Goal: Communication & Community: Answer question/provide support

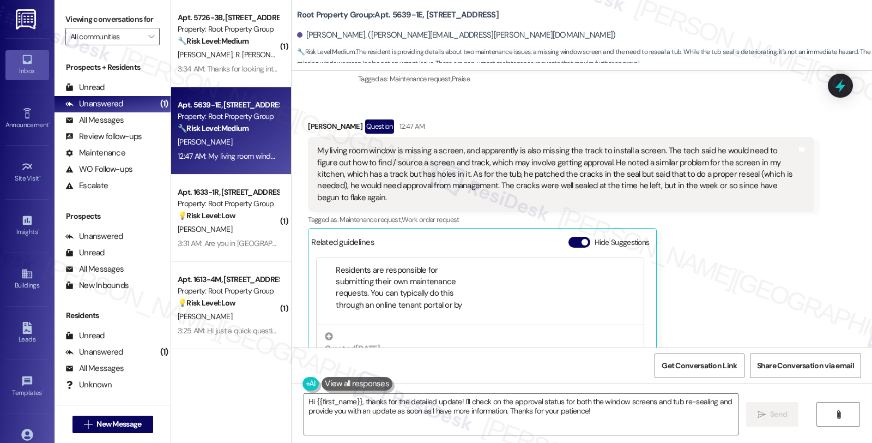
scroll to position [1426, 0]
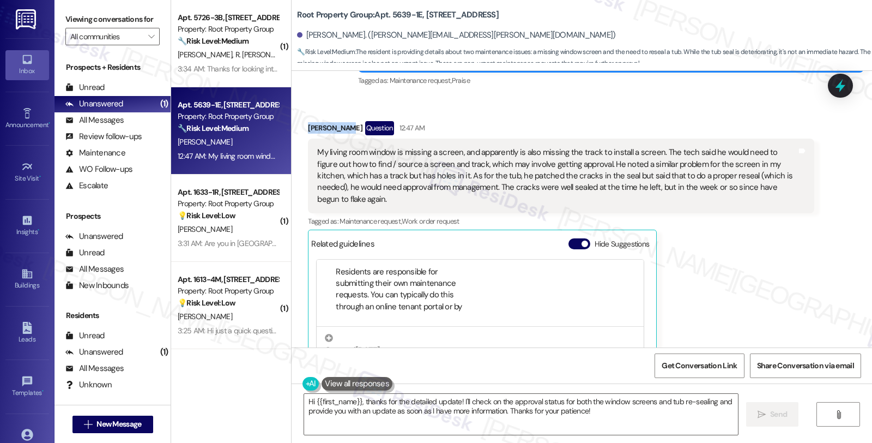
drag, startPoint x: 334, startPoint y: 105, endPoint x: 298, endPoint y: 108, distance: 35.6
click at [300, 113] on div "Received via SMS Sonia Beltz Question 12:47 AM My living room window is missing…" at bounding box center [561, 278] width 522 height 330
copy div "Sonia Beltz"
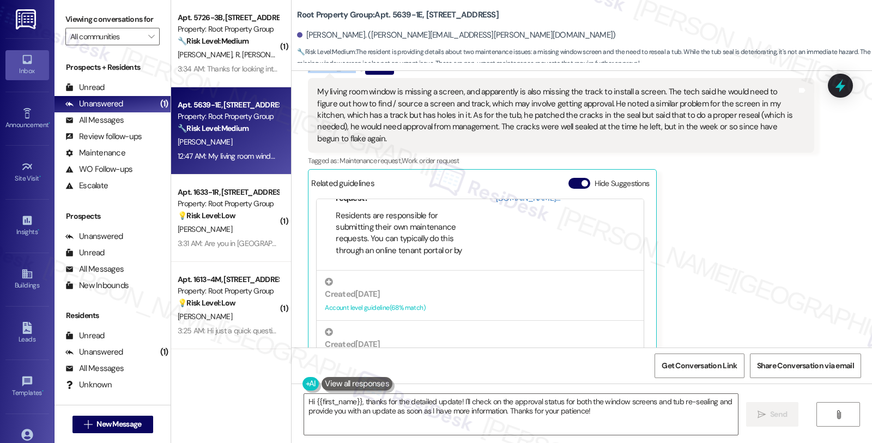
scroll to position [88, 0]
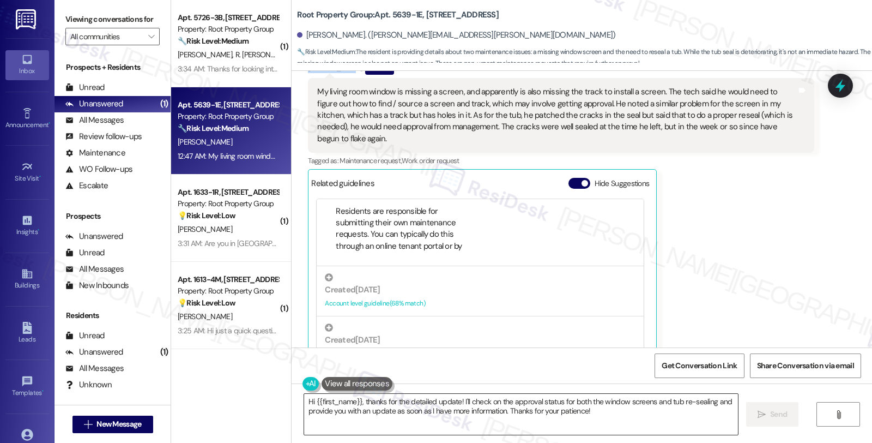
click at [464, 399] on textarea "Hi {{first_name}}, thanks for the detailed update! I'll check on the approval s…" at bounding box center [521, 413] width 434 height 41
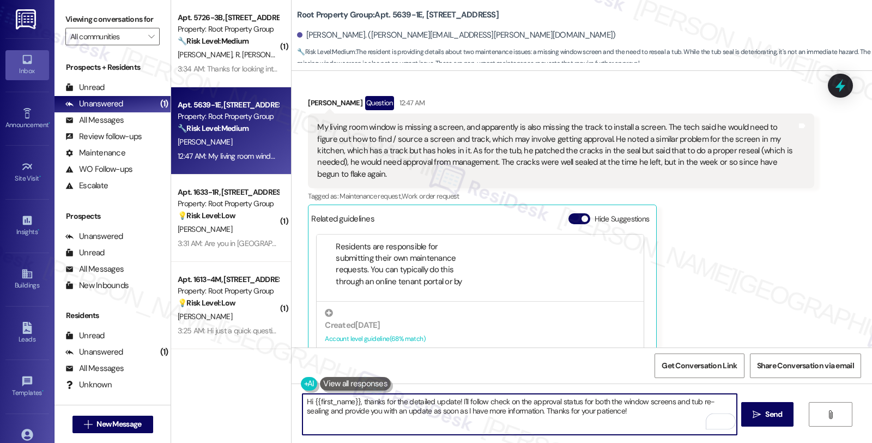
scroll to position [1487, 0]
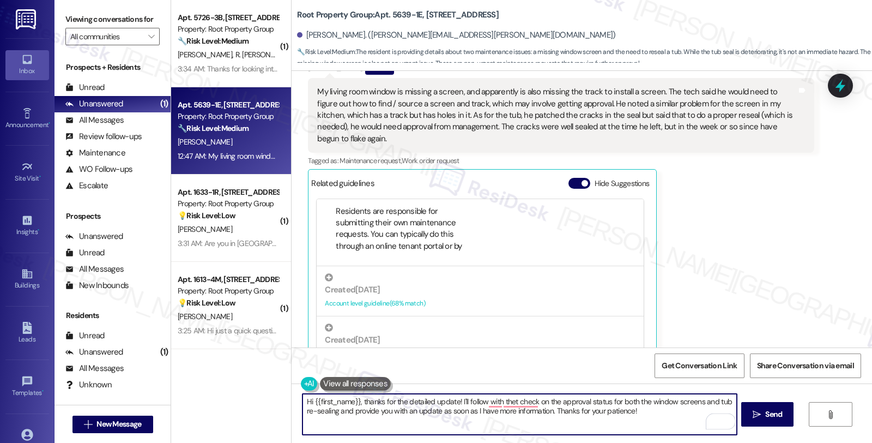
type textarea "Hi {{first_name}}, thanks for the detailed update! I'll follow with thet check …"
click at [481, 401] on textarea "Hi {{first_name}}, thanks for the detailed update! I'll follow with the check o…" at bounding box center [519, 413] width 434 height 41
click at [530, 401] on textarea "Hi {{first_name}}, thanks for the detailed update! I'll follow up on this and t…" at bounding box center [519, 413] width 434 height 41
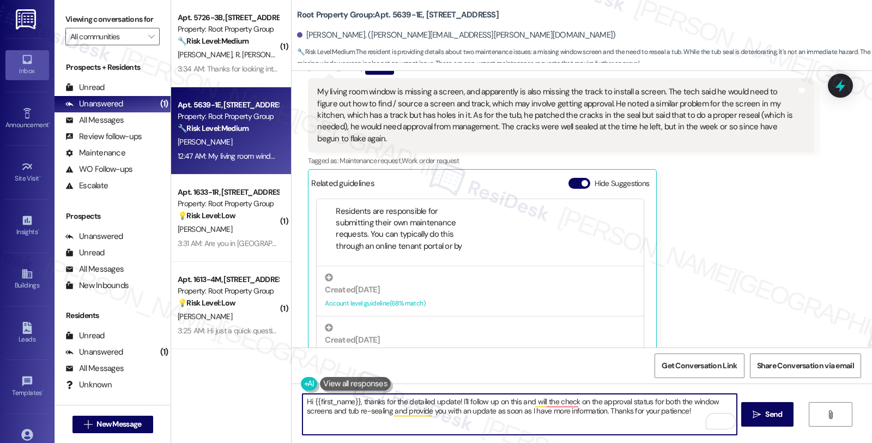
click at [465, 409] on textarea "Hi {{first_name}}, thanks for the detailed update! I'll follow up on this and w…" at bounding box center [519, 413] width 434 height 41
click at [463, 413] on textarea "Hi {{first_name}}, thanks for the detailed update! I'll follow up on this and w…" at bounding box center [519, 413] width 434 height 41
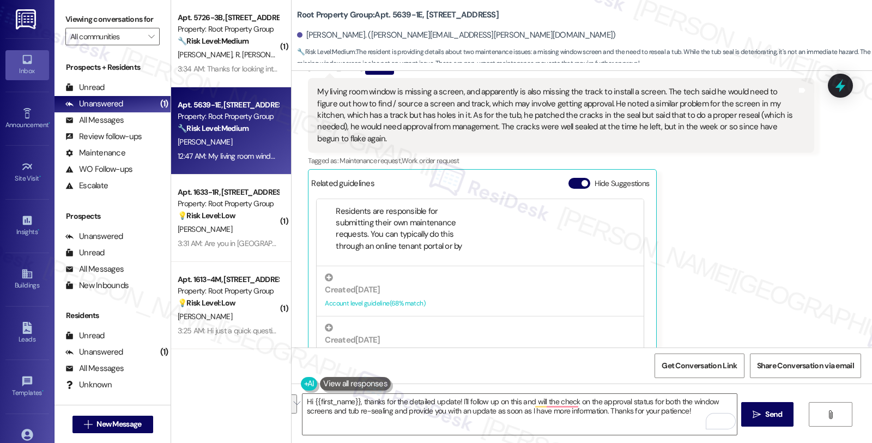
click at [815, 225] on div "Received via SMS Sonia Beltz Question 12:47 AM My living room window is missing…" at bounding box center [561, 217] width 522 height 330
click at [729, 257] on div "Sonia Beltz Question 12:47 AM My living room window is missing a screen, and ap…" at bounding box center [561, 216] width 506 height 313
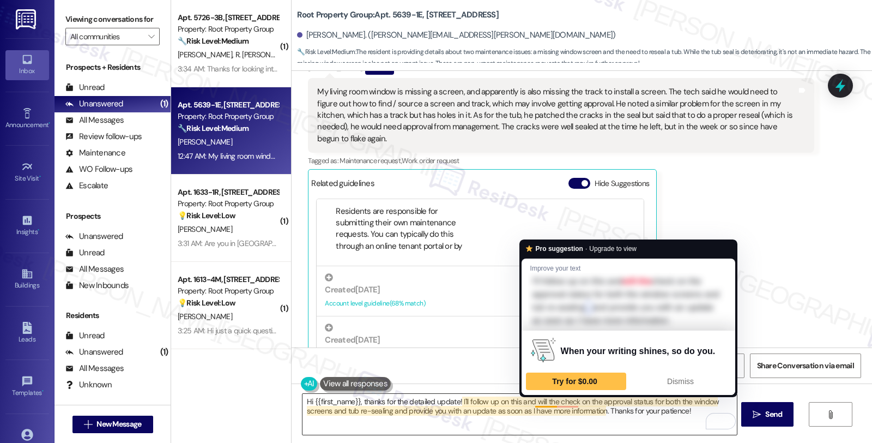
click at [529, 401] on textarea "Hi {{first_name}}, thanks for the detailed update! I'll follow up on this and w…" at bounding box center [519, 413] width 434 height 41
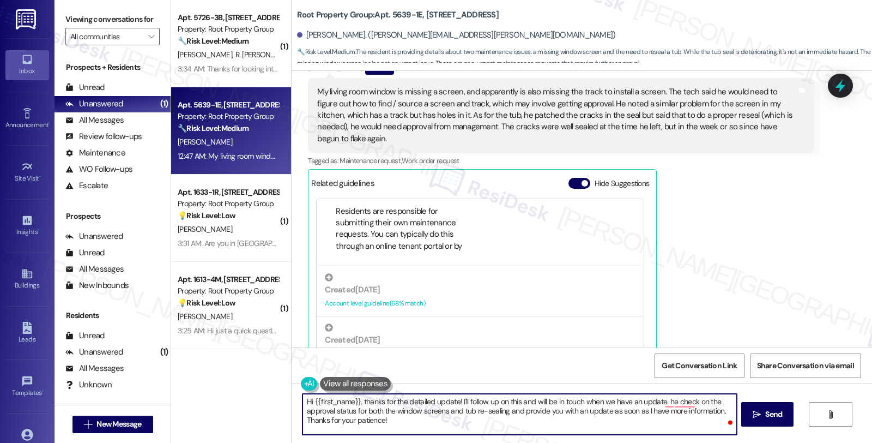
click at [660, 421] on textarea "Hi {{first_name}}, thanks for the detailed update! I'll follow up on this and w…" at bounding box center [519, 413] width 434 height 41
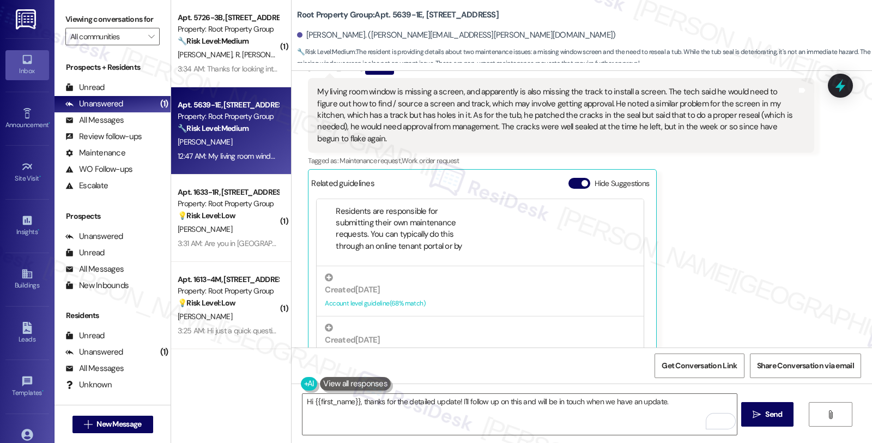
click at [742, 220] on div "Sonia Beltz Question 12:47 AM My living room window is missing a screen, and ap…" at bounding box center [561, 216] width 506 height 313
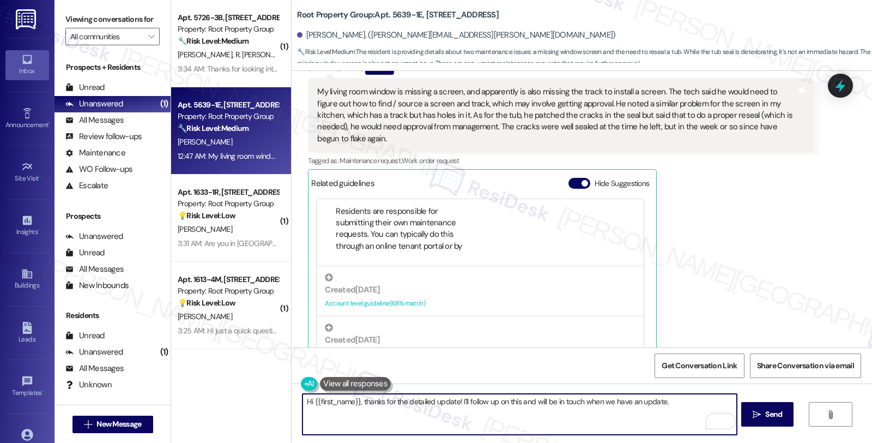
click at [661, 402] on textarea "Hi {{first_name}}, thanks for the detailed update! I'll follow up on this and w…" at bounding box center [519, 413] width 434 height 41
click at [401, 417] on textarea "Hi {{first_name}}, thanks for the detailed update! I'll follow up on this and w…" at bounding box center [519, 413] width 434 height 41
type textarea "Hi {{first_name}}, thanks for the detailed update! I'll follow up on this and w…"
click at [759, 412] on icon "" at bounding box center [757, 414] width 8 height 9
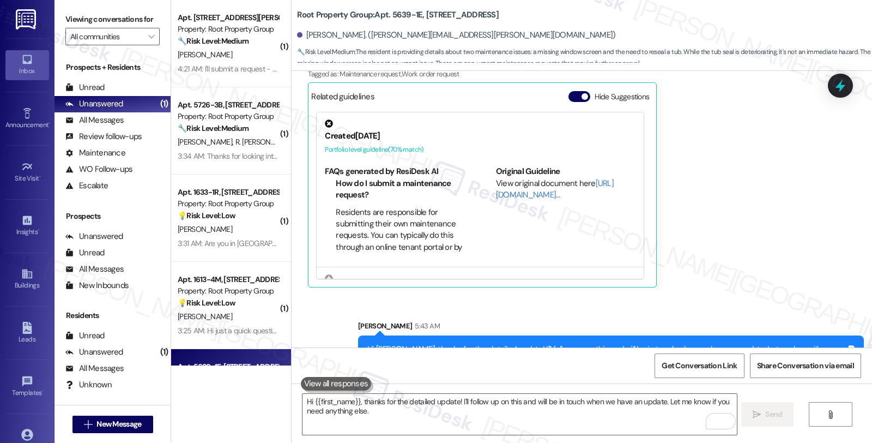
scroll to position [1574, 0]
click at [832, 91] on icon at bounding box center [840, 85] width 19 height 19
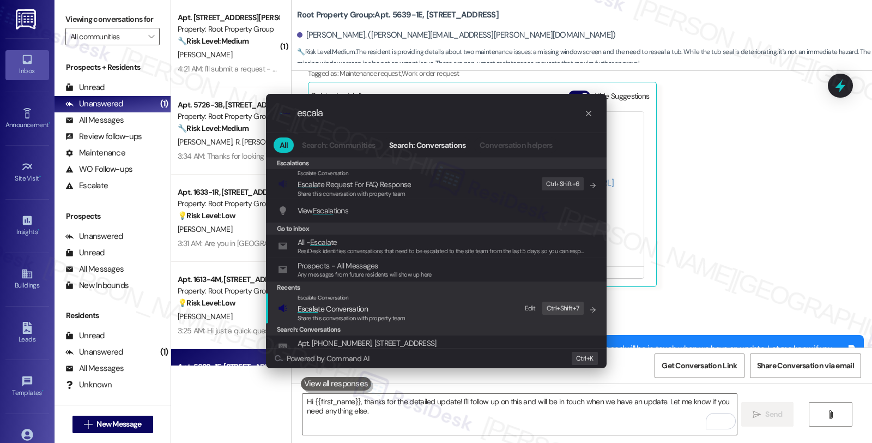
type input "escala"
click at [377, 314] on span "Share this conversation with property team" at bounding box center [352, 318] width 108 height 8
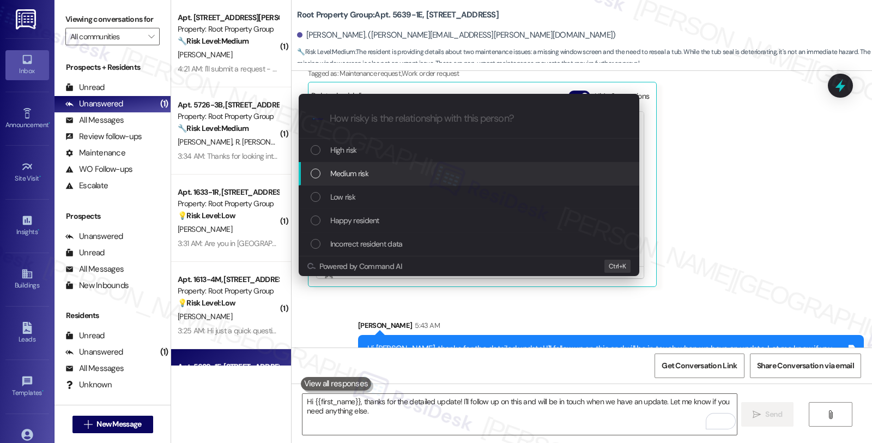
click at [374, 172] on div "Medium risk" at bounding box center [470, 173] width 319 height 12
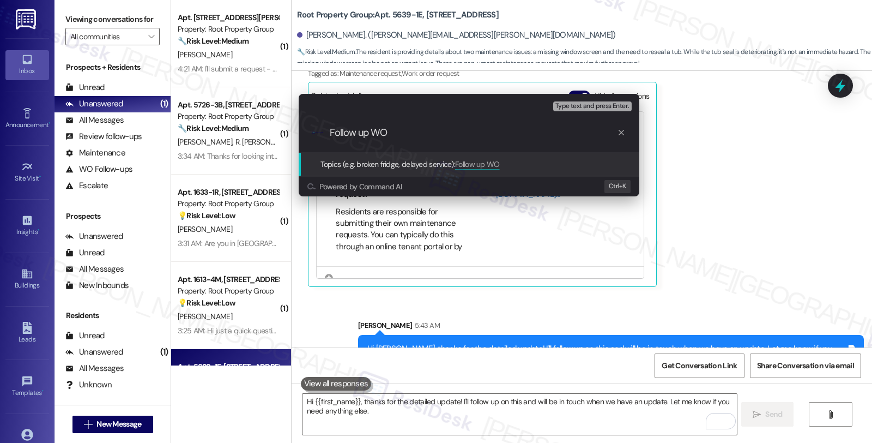
paste input "#37030-2"
click at [716, 165] on div "Escalate Conversation Medium risk Topics (e.g. broken fridge, delayed service) …" at bounding box center [436, 221] width 872 height 443
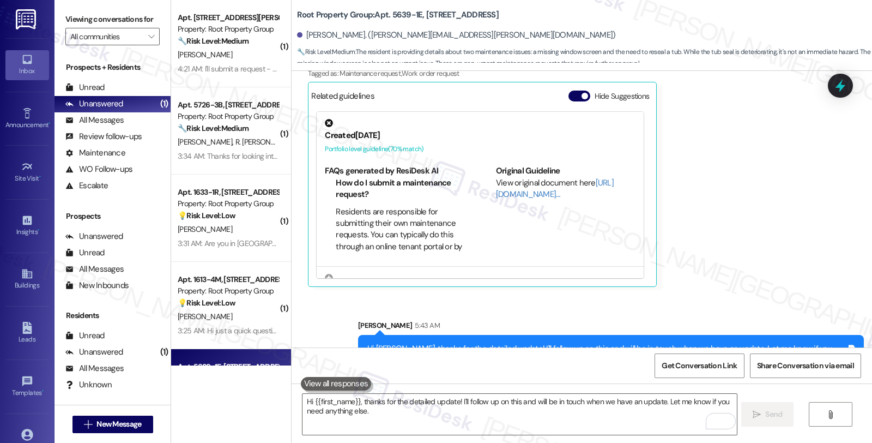
scroll to position [1393, 0]
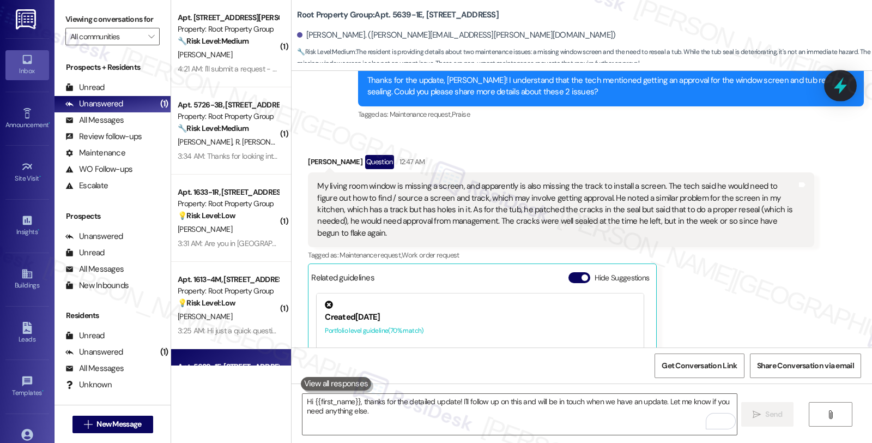
click at [840, 87] on icon at bounding box center [840, 85] width 13 height 17
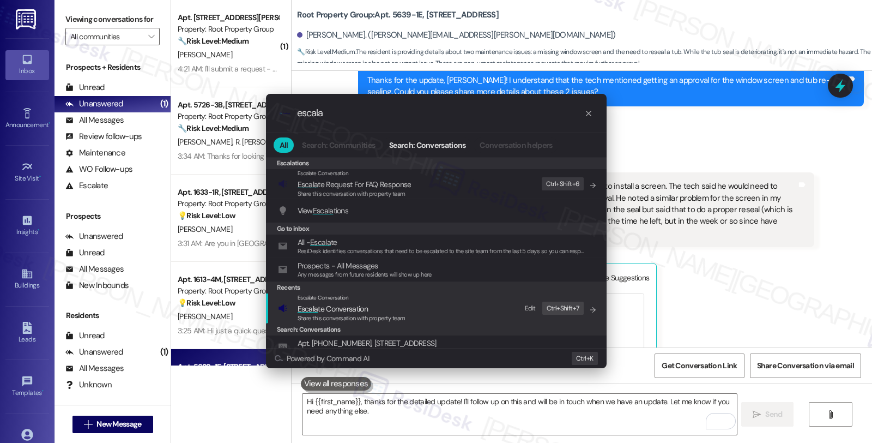
type input "escala"
click at [377, 311] on span "Escala te Conversation" at bounding box center [352, 308] width 108 height 12
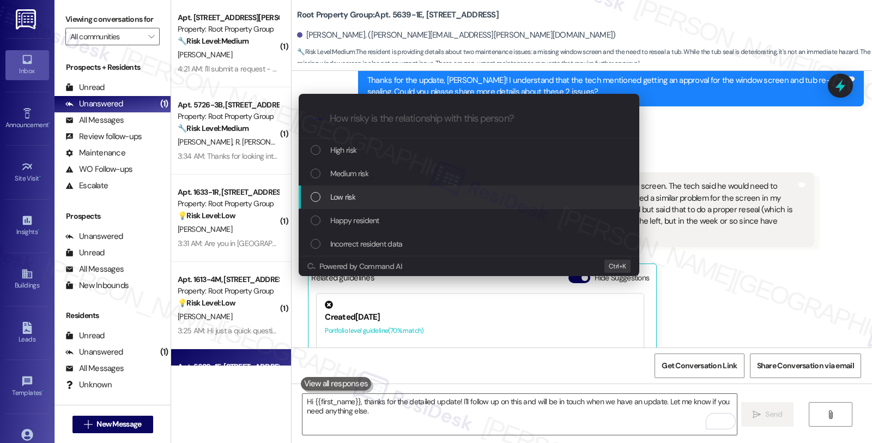
paste input "Follow up WO #37030-2 ("
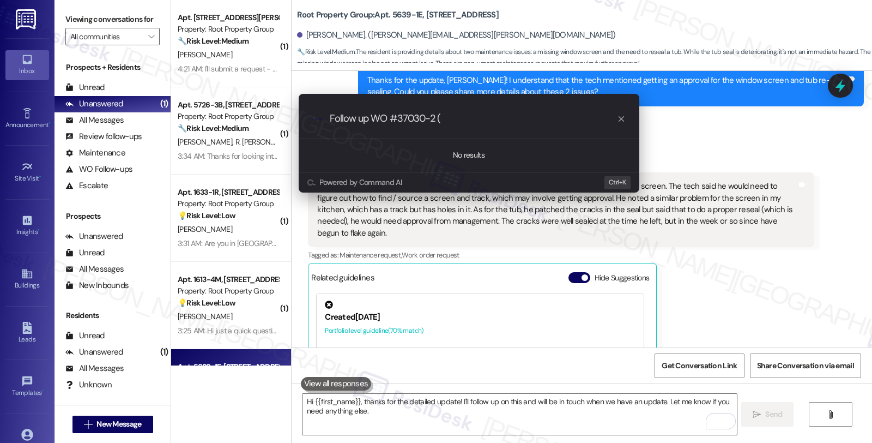
click at [830, 83] on div "Escalate Conversation How risky is the relationship with this person? Topics (e…" at bounding box center [436, 221] width 872 height 443
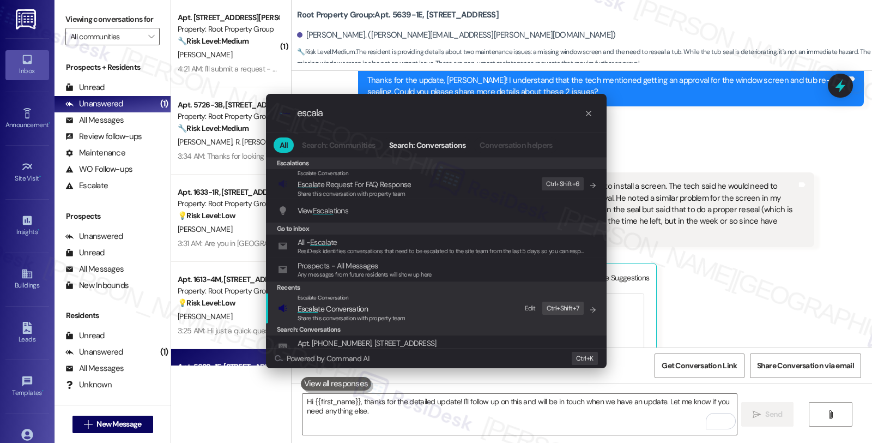
type input "escala"
click at [353, 314] on span "Share this conversation with property team" at bounding box center [352, 318] width 108 height 8
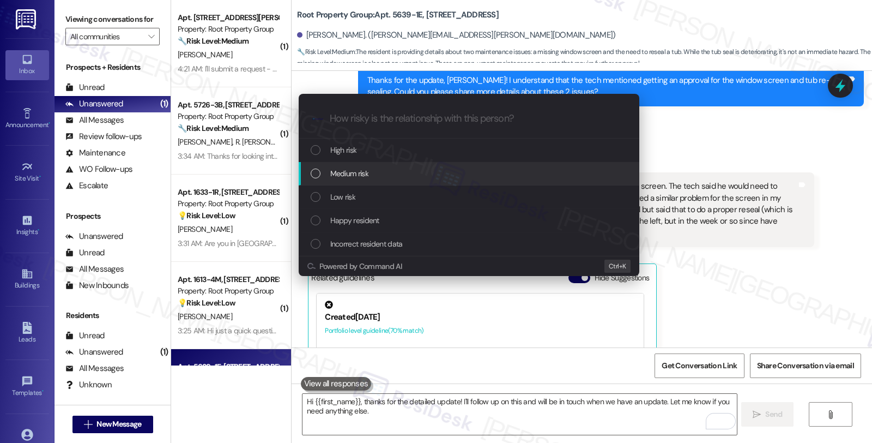
click at [355, 175] on span "Medium risk" at bounding box center [349, 173] width 38 height 12
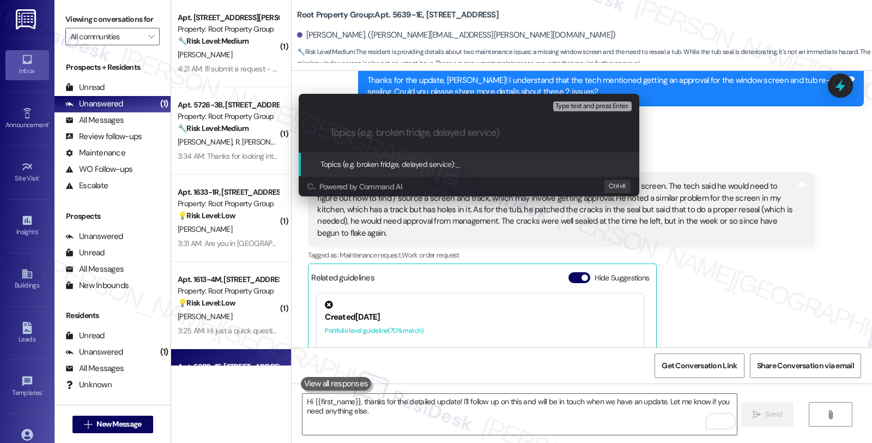
paste input "Follow up WO #37030-2 ("
type input "Follow up WO #37030-2 (window screen and tub re-sealing)"
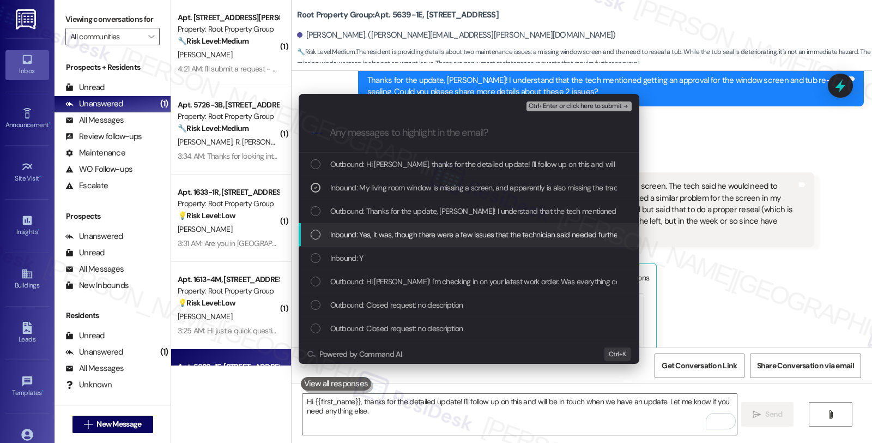
click at [382, 233] on span "Inbound: Yes, it was, though there were a few issues that the technician said n…" at bounding box center [639, 234] width 619 height 12
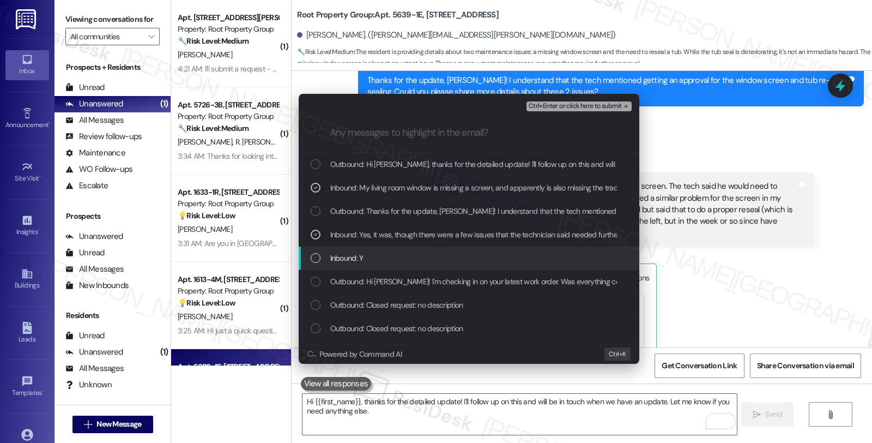
click at [419, 254] on div "Inbound: Y" at bounding box center [470, 258] width 319 height 12
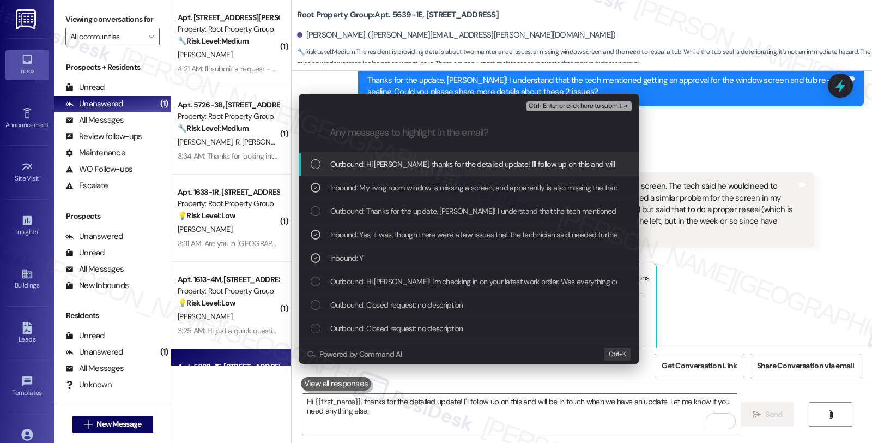
click at [562, 106] on span "Ctrl+Enter or click here to submit" at bounding box center [575, 106] width 93 height 8
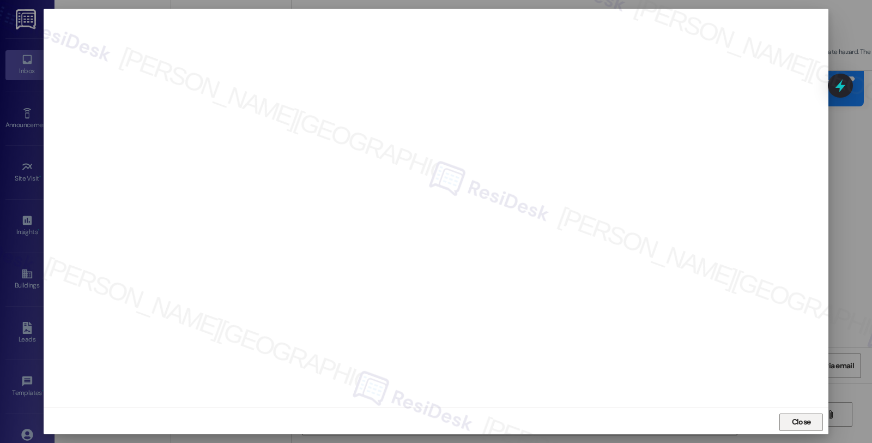
click at [785, 426] on button "Close" at bounding box center [801, 421] width 44 height 17
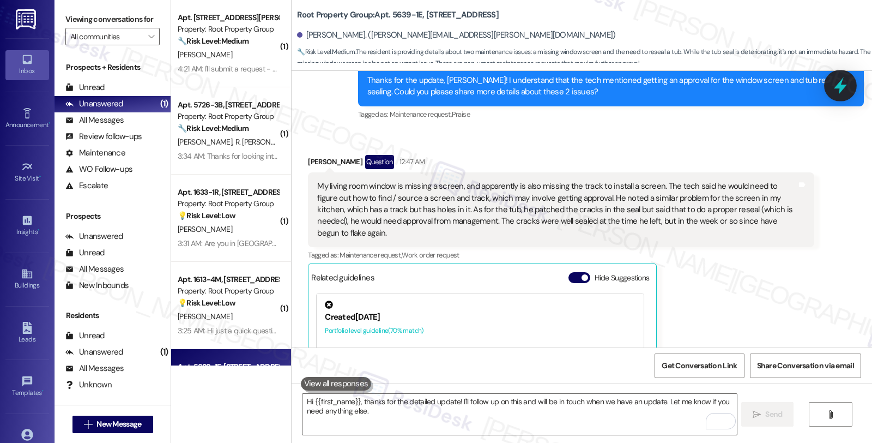
click at [836, 81] on icon at bounding box center [840, 85] width 19 height 19
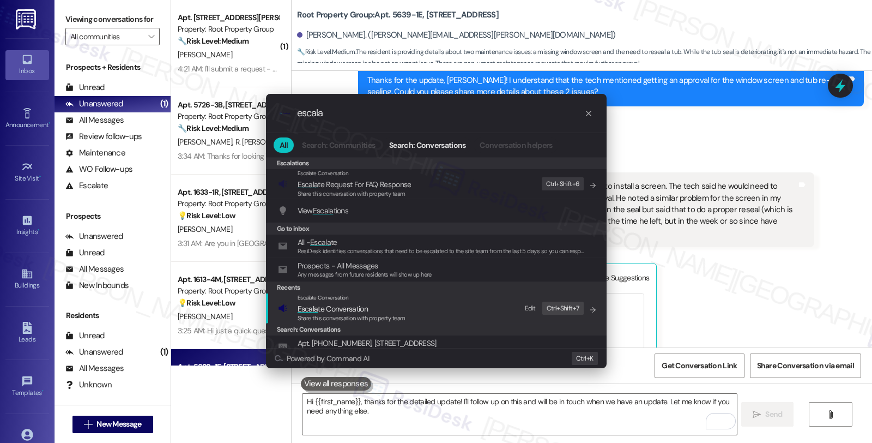
type input "escala"
click at [398, 314] on span "Share this conversation with property team" at bounding box center [352, 318] width 108 height 8
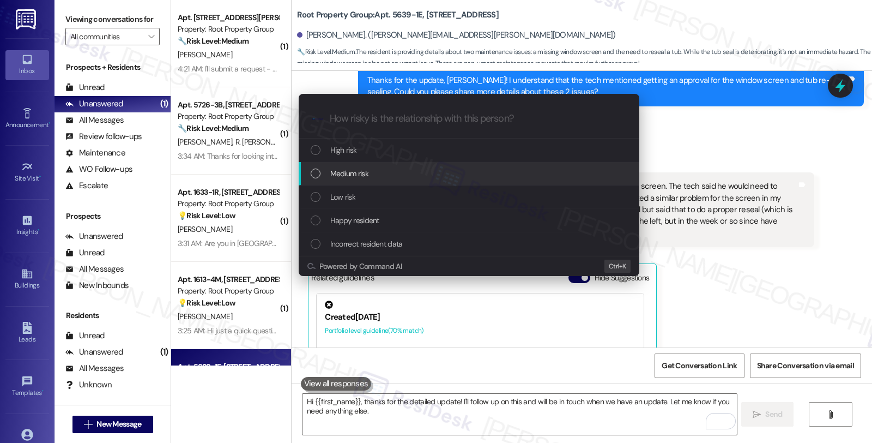
click at [364, 174] on span "Medium risk" at bounding box center [349, 173] width 38 height 12
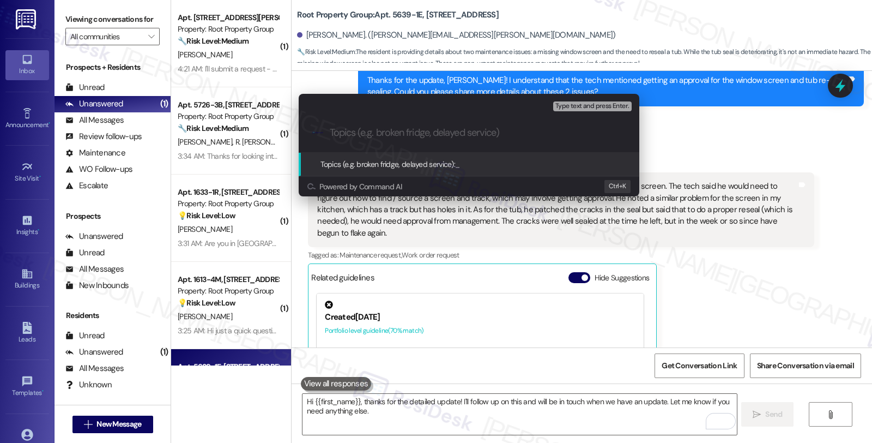
paste input "Follow up WO #37030-2 (window screen and tub re-sealing)"
click at [543, 130] on input "Follow up WO #37030-2 (window screen and tub re-sealing)" at bounding box center [473, 132] width 287 height 11
type input "Follow up WO #37030-2 (window screen and tub resealing)"
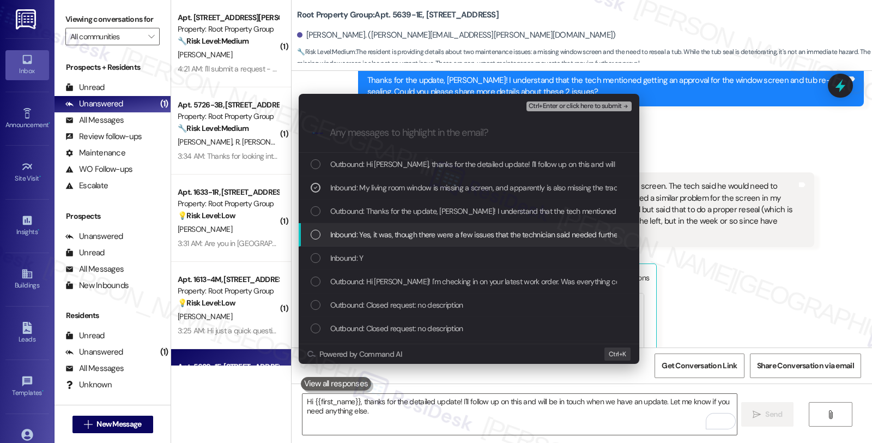
click at [343, 236] on span "Inbound: Yes, it was, though there were a few issues that the technician said n…" at bounding box center [639, 234] width 619 height 12
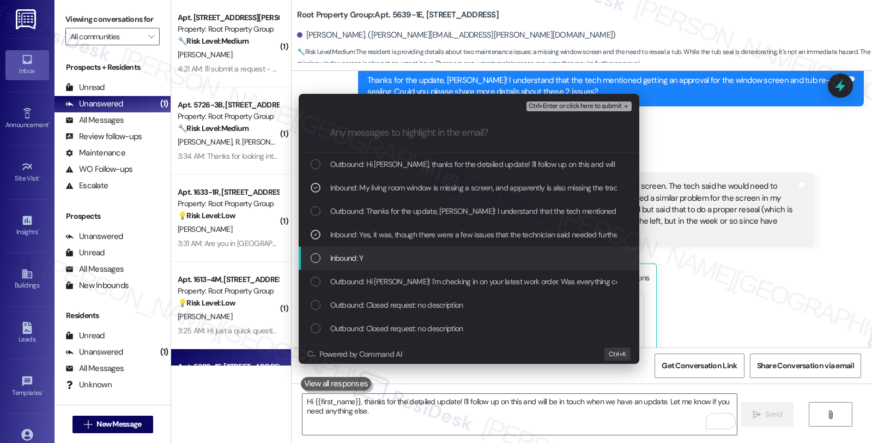
click at [343, 257] on span "Inbound: Y" at bounding box center [346, 258] width 33 height 12
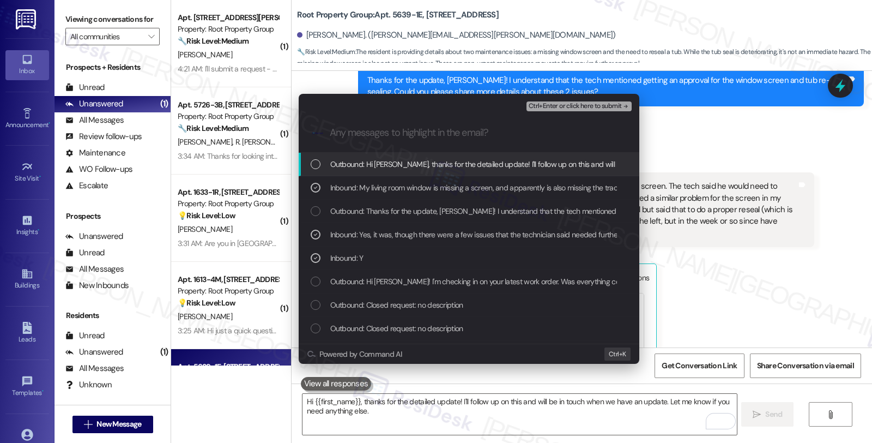
click at [586, 110] on button "Ctrl+Enter or click here to submit" at bounding box center [578, 106] width 105 height 10
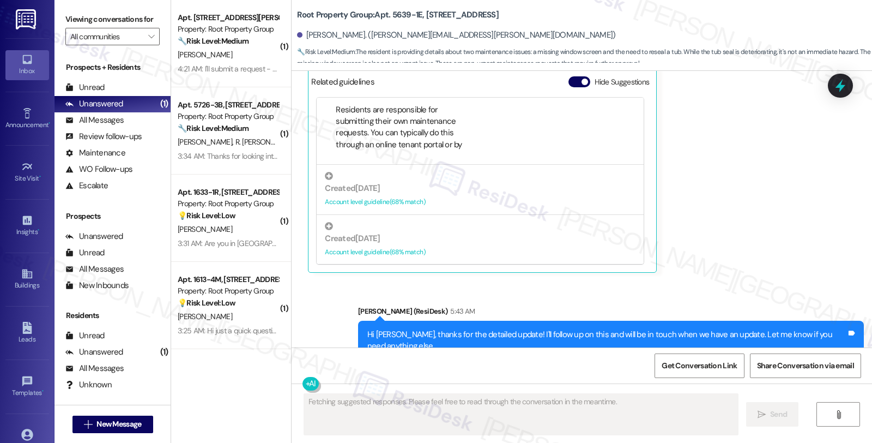
scroll to position [1590, 0]
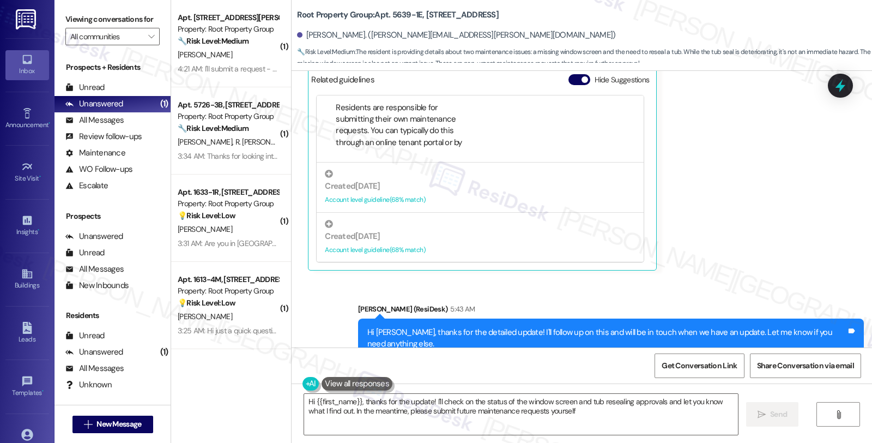
type textarea "Hi {{first_name}}, thanks for the update! I'll check on the status of the windo…"
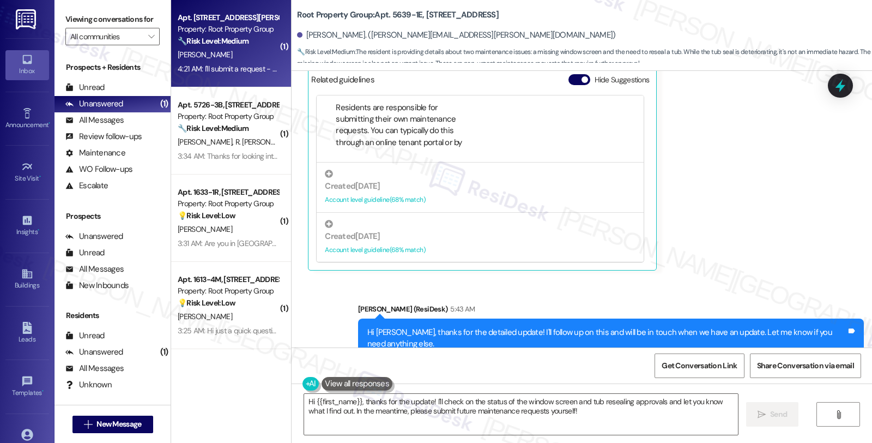
click at [243, 56] on div "[PERSON_NAME]" at bounding box center [228, 55] width 103 height 14
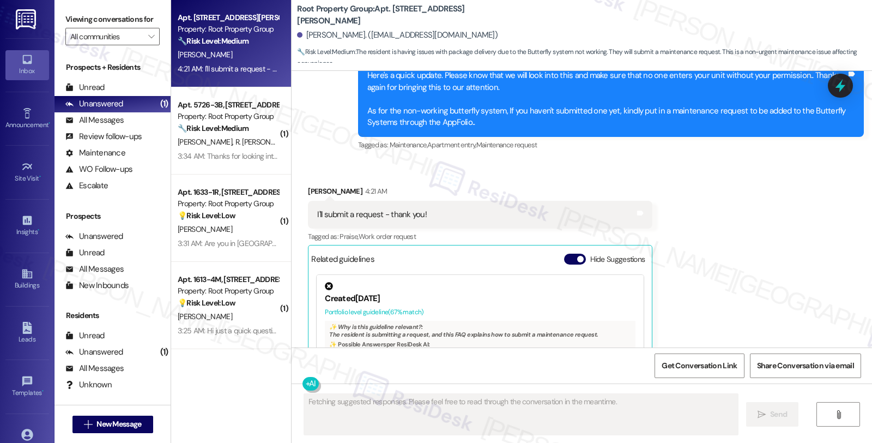
scroll to position [1857, 0]
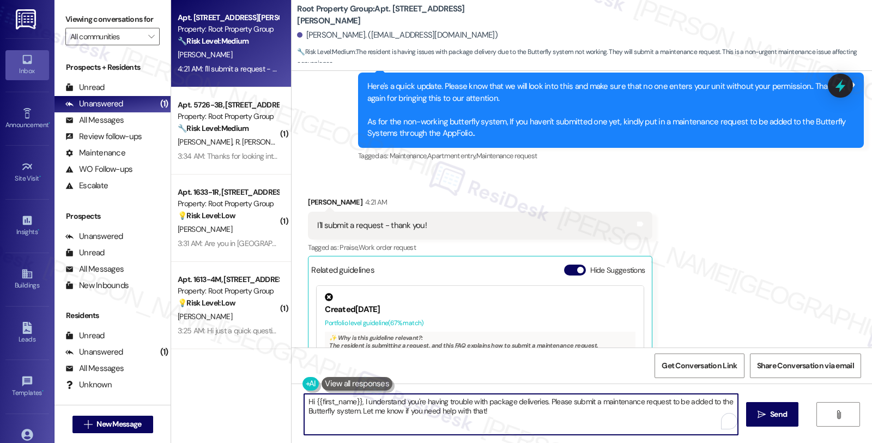
click at [304, 401] on textarea "Hi {{first_name}}, I understand you're having trouble with package deliveries. …" at bounding box center [521, 413] width 434 height 41
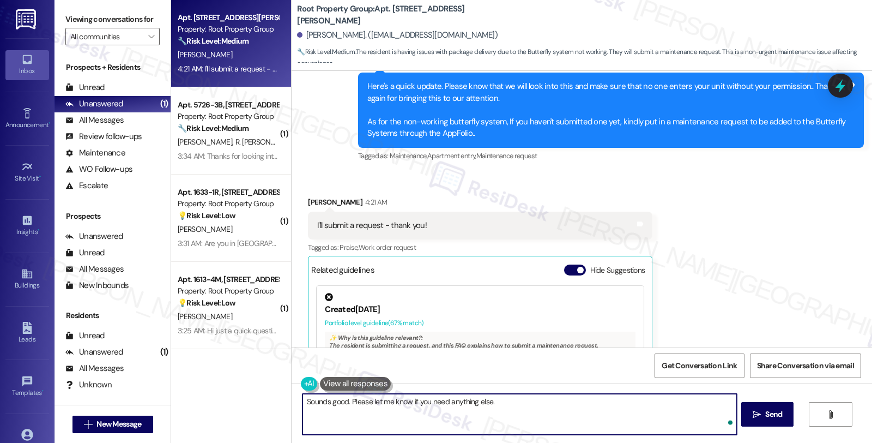
type textarea "Sounds good. Please let me know if you need anything else."
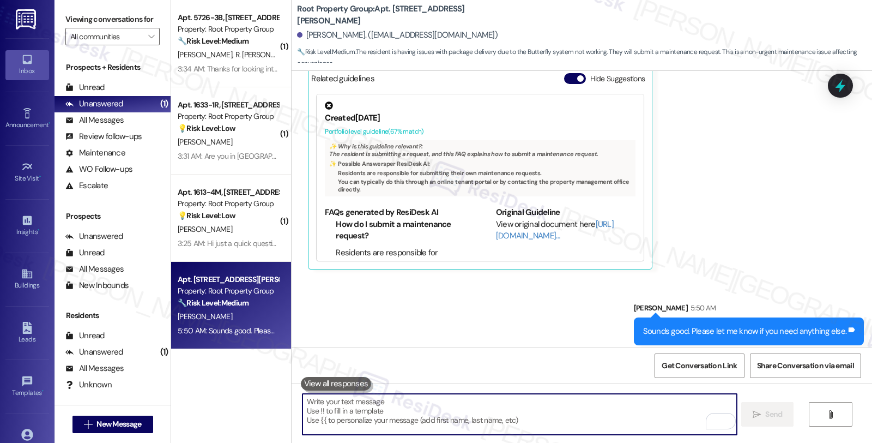
scroll to position [2055, 0]
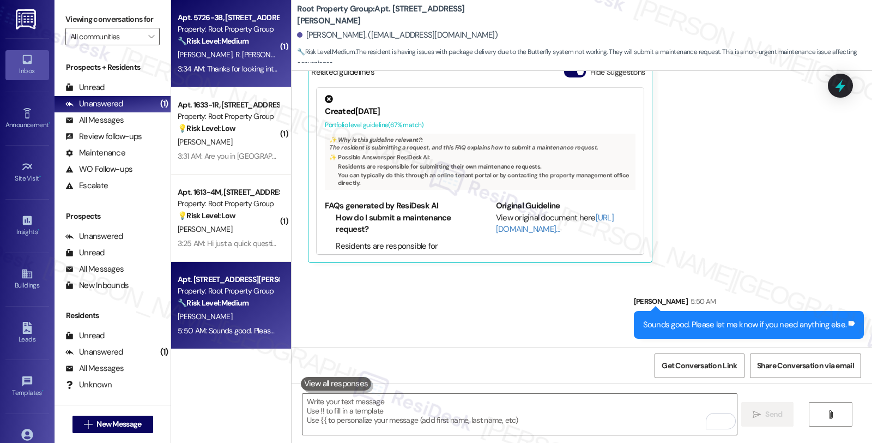
click at [229, 45] on strong "🔧 Risk Level: Medium" at bounding box center [213, 41] width 71 height 10
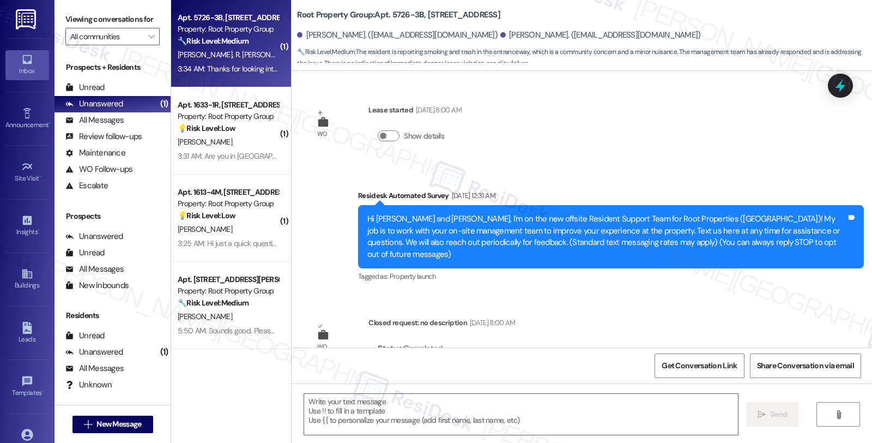
scroll to position [3659, 0]
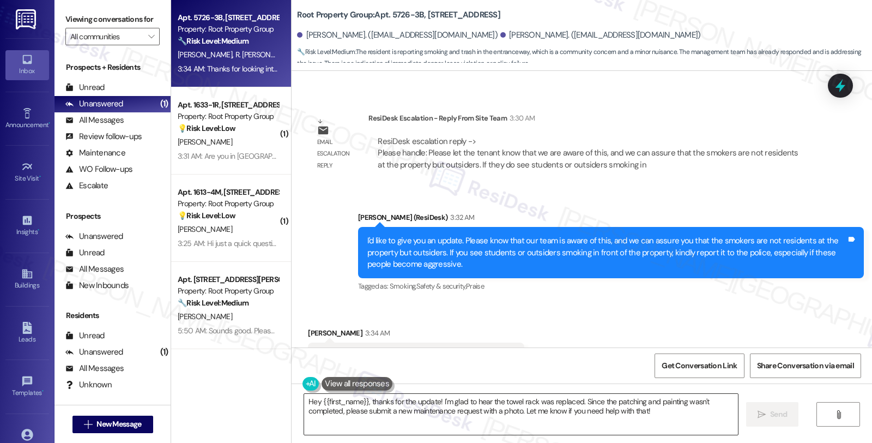
click at [304, 401] on textarea "Hey {{first_name}}, thanks for the update! I'm glad to hear the towel rack was …" at bounding box center [521, 413] width 434 height 41
click at [416, 422] on textarea "You're welcome. Hey {{first_name}}, thanks for the update! I'm glad to hear the…" at bounding box center [519, 413] width 434 height 41
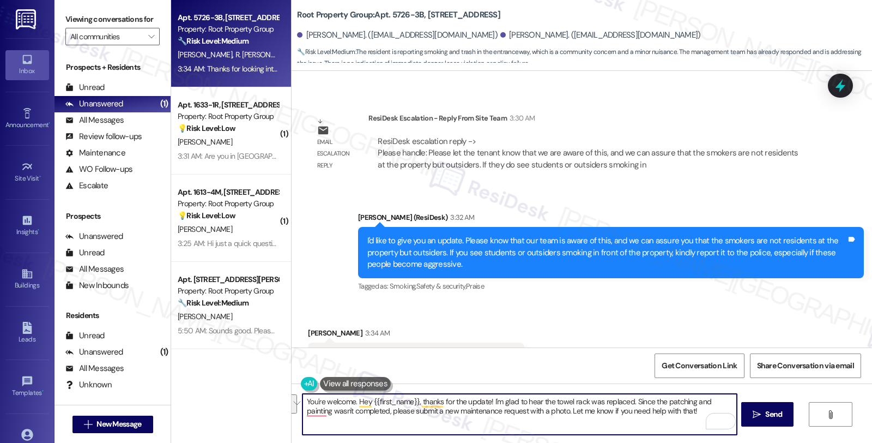
drag, startPoint x: 352, startPoint y: 402, endPoint x: 871, endPoint y: 431, distance: 520.2
click at [871, 431] on div "You're welcome. Hey {{first_name}}, thanks for the update! I'm glad to hear the…" at bounding box center [582, 424] width 580 height 82
paste textarea "Should you have other concerns, please feel free to reach out. Have a great day"
type textarea "You're welcome. Should you have other concerns, please feel free to reach out. …"
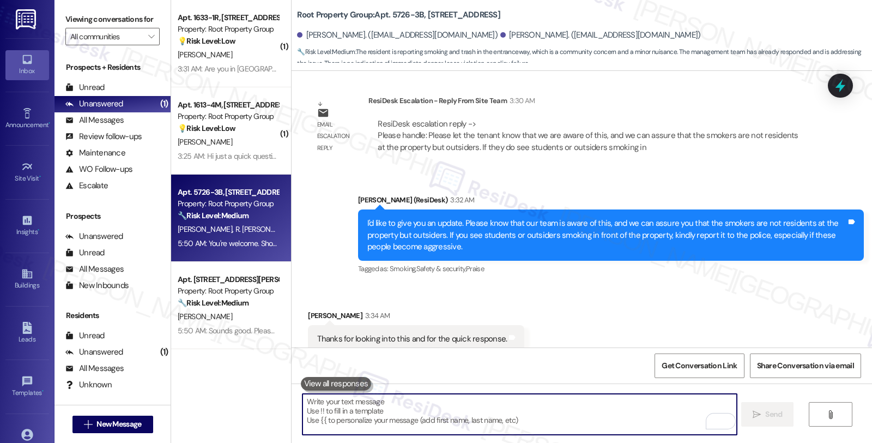
scroll to position [3736, 0]
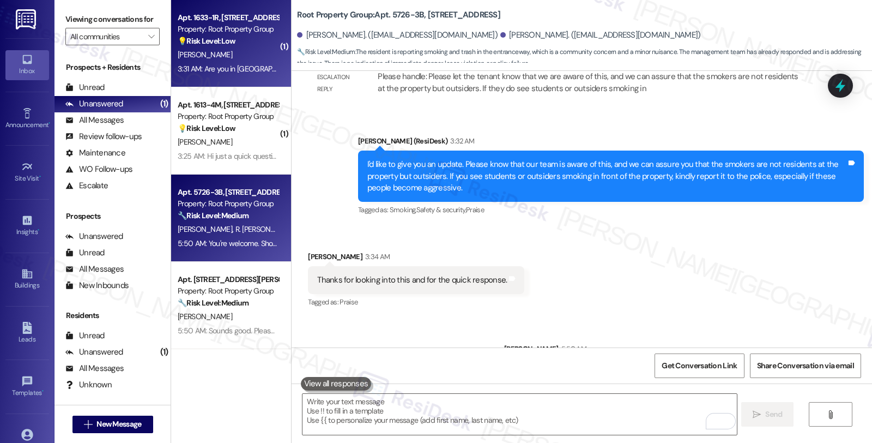
click at [231, 49] on div "[PERSON_NAME]" at bounding box center [228, 55] width 103 height 14
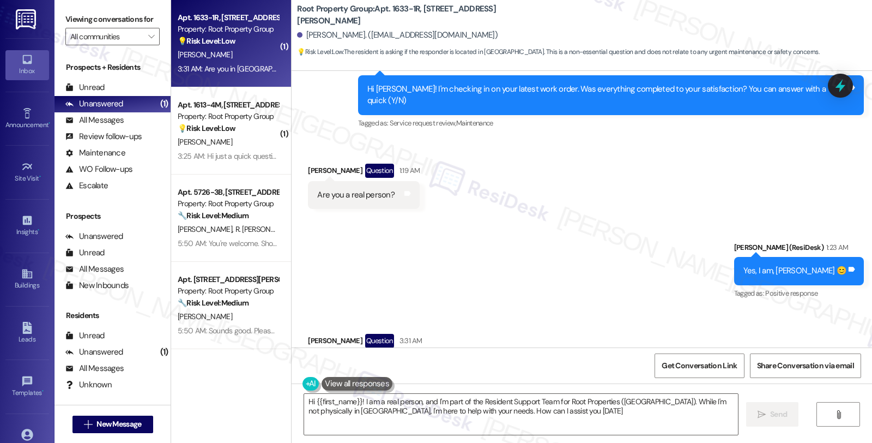
type textarea "Hi {{first_name}}! I am a real person, and I'm part of the Resident Support Tea…"
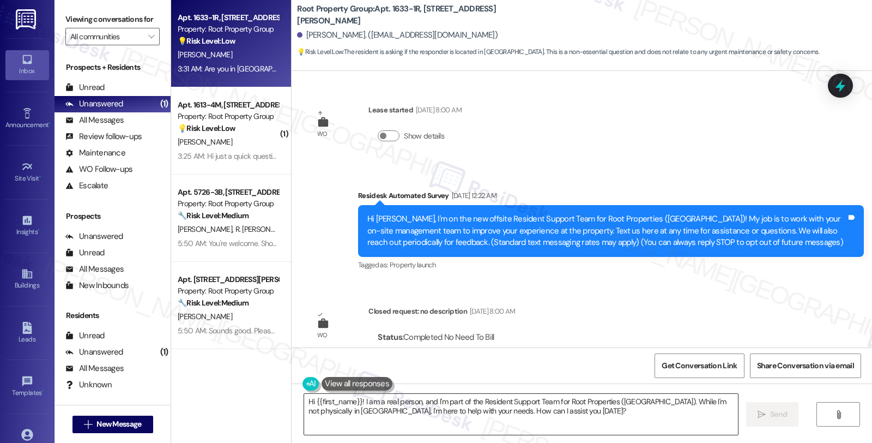
scroll to position [818, 0]
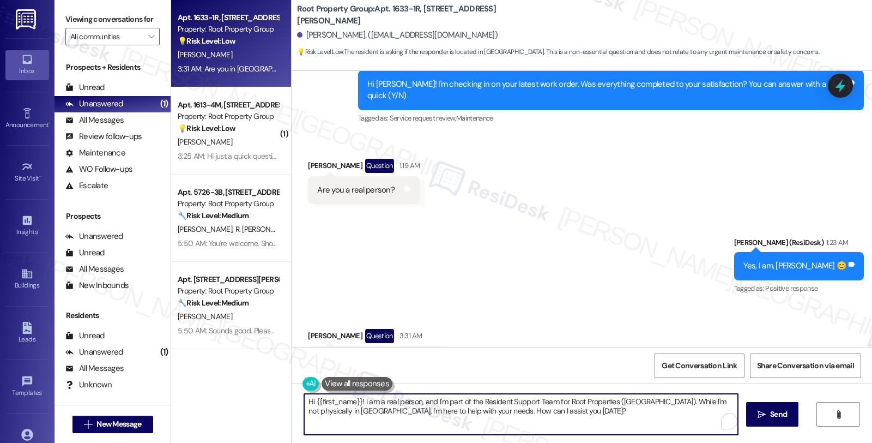
click at [304, 400] on textarea "Hi {{first_name}}! I am a real person, and I'm part of the Resident Support Tea…" at bounding box center [521, 413] width 434 height 41
drag, startPoint x: 311, startPoint y: 401, endPoint x: 494, endPoint y: 396, distance: 183.2
click at [494, 396] on textarea "No, I work offsite and Hi {{first_name}}! I am a real person, and I'm part of t…" at bounding box center [519, 413] width 434 height 41
click at [440, 412] on textarea "No, I'm part of the Resident Support Team for Root Properties ([GEOGRAPHIC_DATA…" at bounding box center [519, 413] width 434 height 41
click at [522, 401] on textarea "No, I'm part of the Resident Support Team for Root Properties ([GEOGRAPHIC_DATA…" at bounding box center [519, 413] width 434 height 41
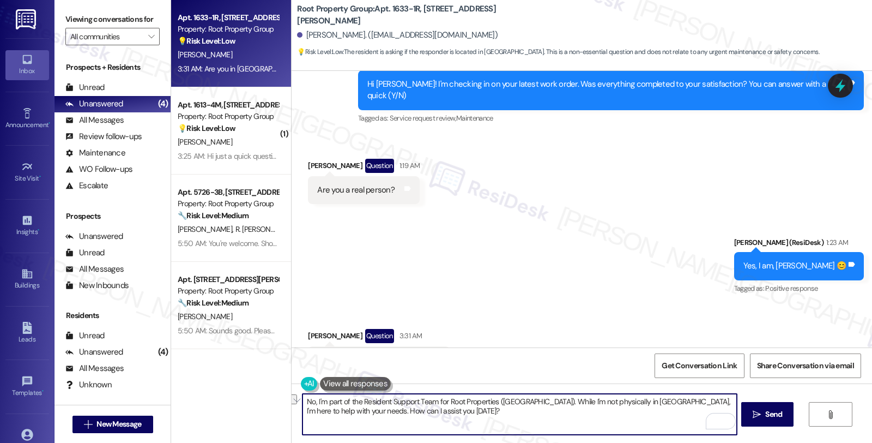
click at [525, 401] on textarea "No, I'm part of the Resident Support Team for Root Properties ([GEOGRAPHIC_DATA…" at bounding box center [519, 413] width 434 height 41
paste textarea "{{property}}'s Resident Support Offsite Team, working closely with the onsite t…"
click at [329, 413] on textarea "No, I'm part of {{property}}'s Resident Support Offsite Team, working closely w…" at bounding box center [519, 413] width 434 height 41
drag, startPoint x: 395, startPoint y: 409, endPoint x: 519, endPoint y: 413, distance: 123.8
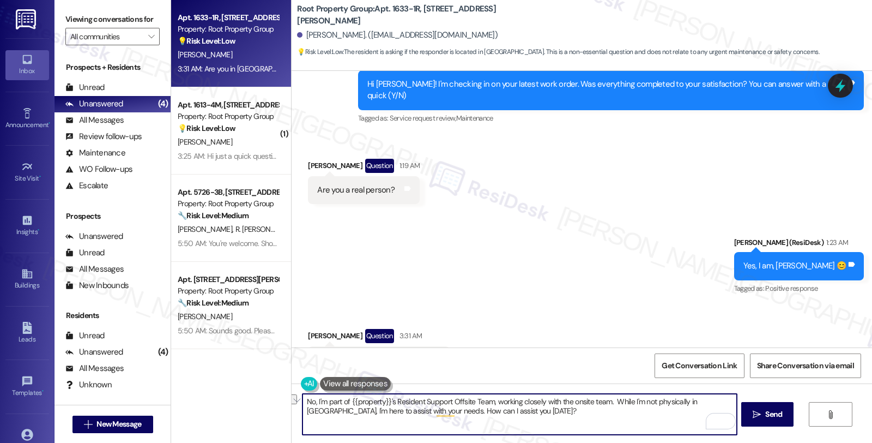
click at [519, 413] on textarea "No, I'm part of {{property}}'s Resident Support Offsite Team, working closely w…" at bounding box center [519, 413] width 434 height 41
type textarea "No, I'm part of {{property}}'s Resident Support Offsite Team, working closely w…"
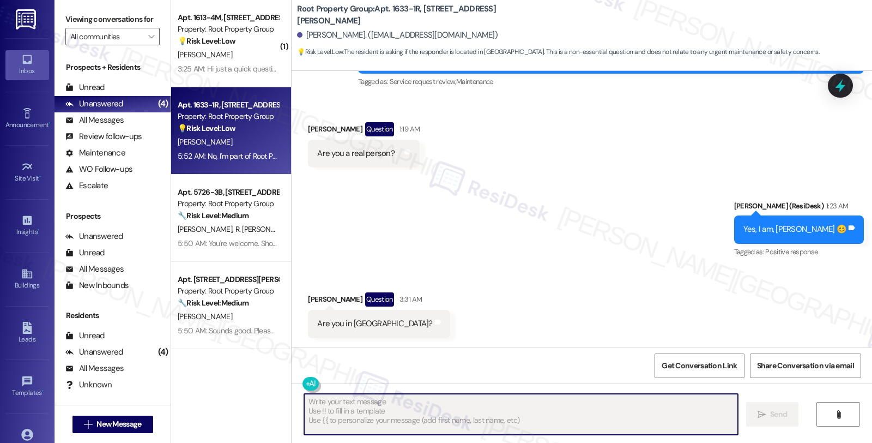
scroll to position [905, 0]
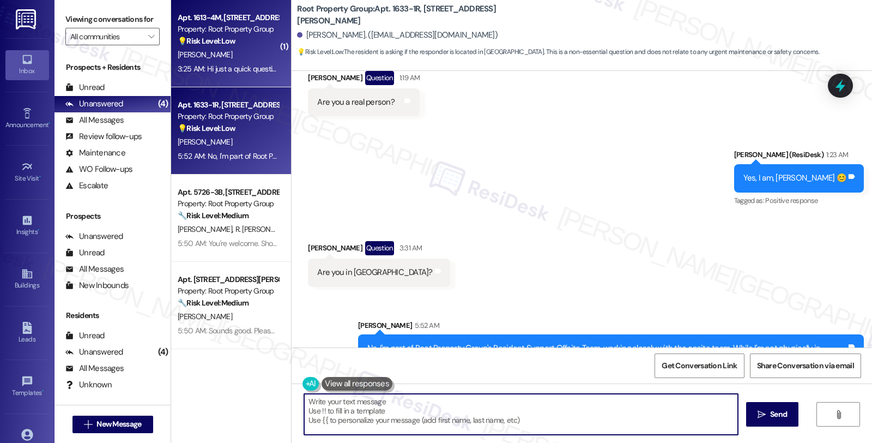
click at [246, 62] on div "3:25 AM: Hi just a quick question about our balcony. We noticed there seems to …" at bounding box center [228, 69] width 103 height 14
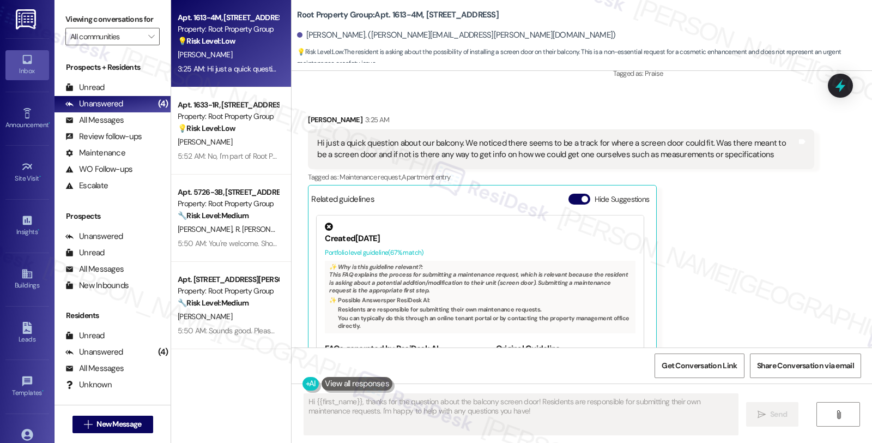
scroll to position [213, 0]
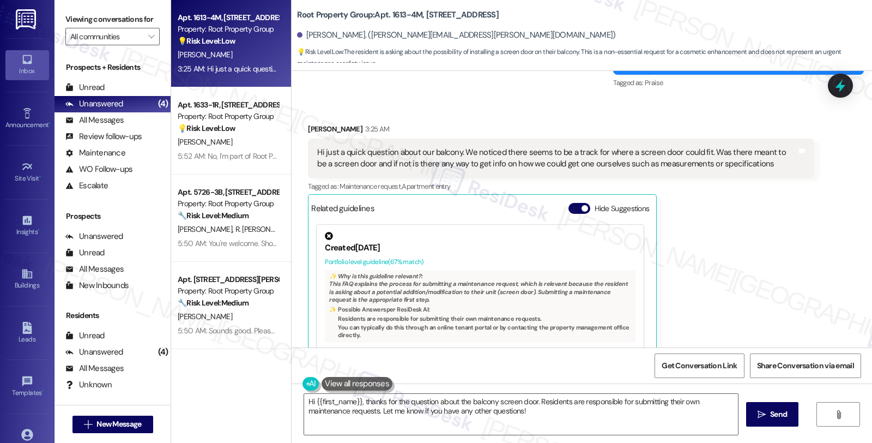
click at [764, 252] on div "[PERSON_NAME] 3:25 AM Hi just a quick question about our balcony. We noticed th…" at bounding box center [561, 261] width 506 height 276
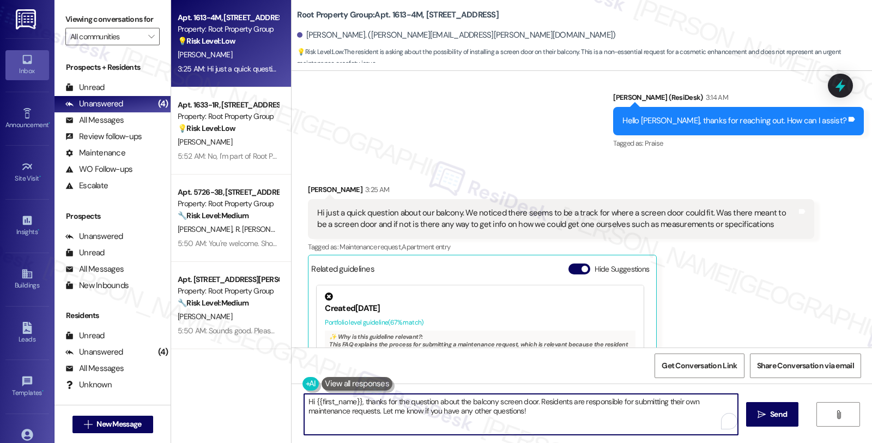
drag, startPoint x: 359, startPoint y: 401, endPoint x: 221, endPoint y: 401, distance: 137.3
click at [221, 401] on div "Apt. 1613-4M, [STREET_ADDRESS] Property: Root Property Group 💡 Risk Level: Low …" at bounding box center [521, 221] width 701 height 443
drag, startPoint x: 476, startPoint y: 402, endPoint x: 482, endPoint y: 413, distance: 12.7
click at [482, 413] on textarea "Thanks for the question about the balcony screen door. Residents are responsibl…" at bounding box center [519, 413] width 434 height 41
click at [456, 418] on textarea "Thanks for the question about the balcony screen door. Residents are responsibl…" at bounding box center [519, 413] width 434 height 41
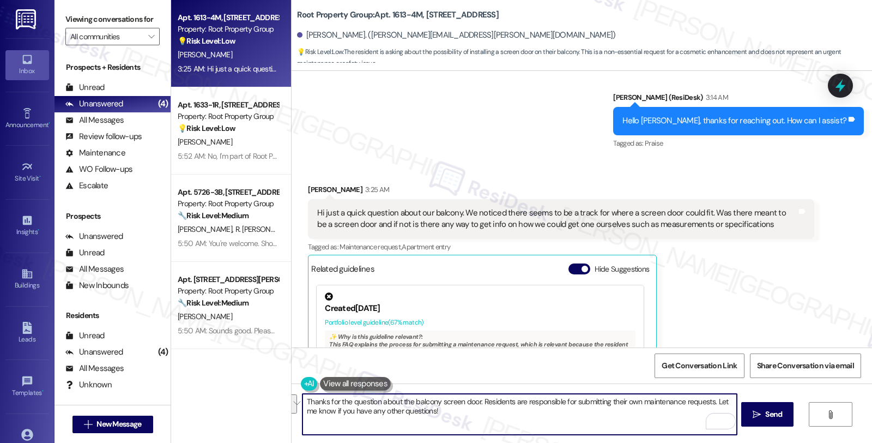
drag, startPoint x: 455, startPoint y: 416, endPoint x: 249, endPoint y: 399, distance: 206.1
click at [249, 399] on div "Apt. 1613-4M, [STREET_ADDRESS] Property: Root Property Group 💡 Risk Level: Low …" at bounding box center [521, 221] width 701 height 443
click at [491, 405] on textarea "I understand you're looking into installing a screen door" at bounding box center [519, 413] width 434 height 41
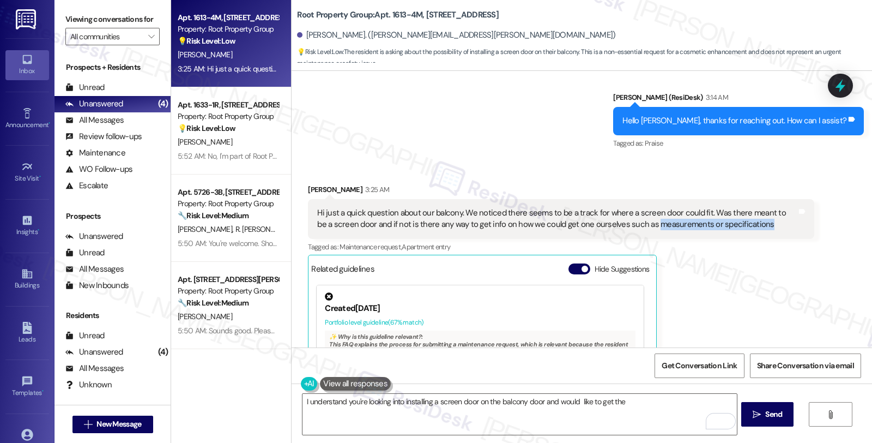
drag, startPoint x: 627, startPoint y: 226, endPoint x: 770, endPoint y: 237, distance: 142.7
click at [770, 237] on div "Hi just a quick question about our balcony. We noticed there seems to be a trac…" at bounding box center [561, 219] width 506 height 40
copy div "measurements or specifications"
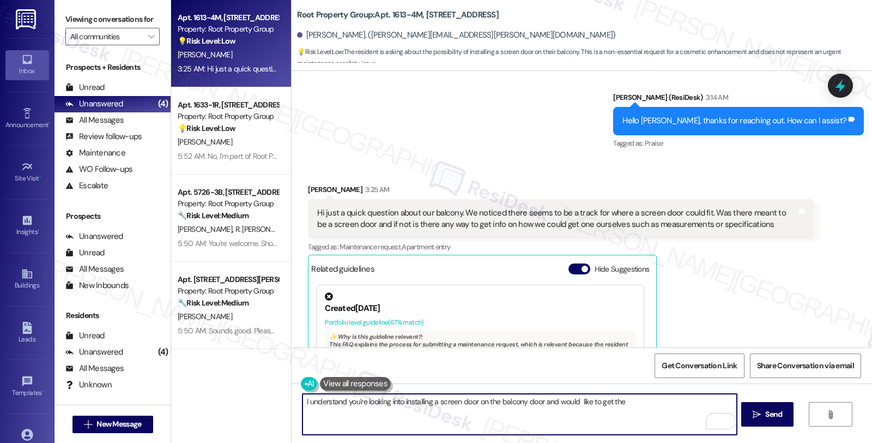
click at [651, 402] on textarea "I understand you're looking into installing a screen door on the balcony door a…" at bounding box center [519, 413] width 434 height 41
paste textarea "measurements or specifications"
click at [360, 413] on textarea "I understand you're looking into installing a screen door on the balcony door a…" at bounding box center [519, 413] width 434 height 41
click at [622, 411] on textarea "I understand you're looking into installing a screen door on the balcony door a…" at bounding box center [519, 413] width 434 height 41
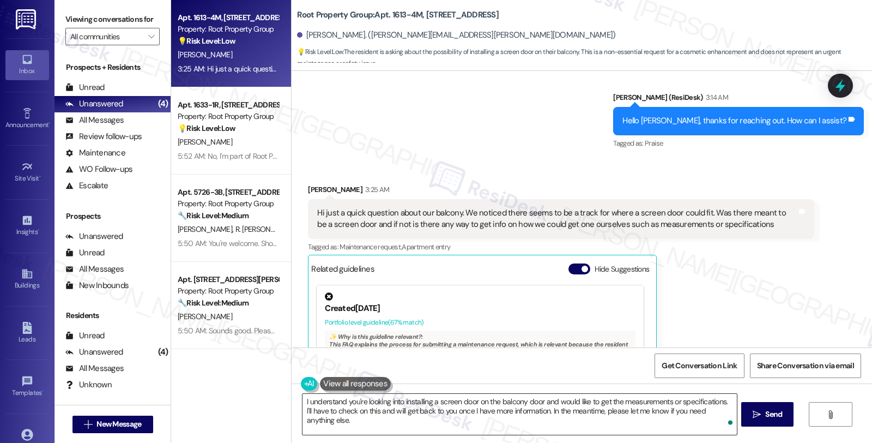
click at [469, 411] on textarea "I understand you're looking into installing a screen door on the balcony door a…" at bounding box center [519, 413] width 434 height 41
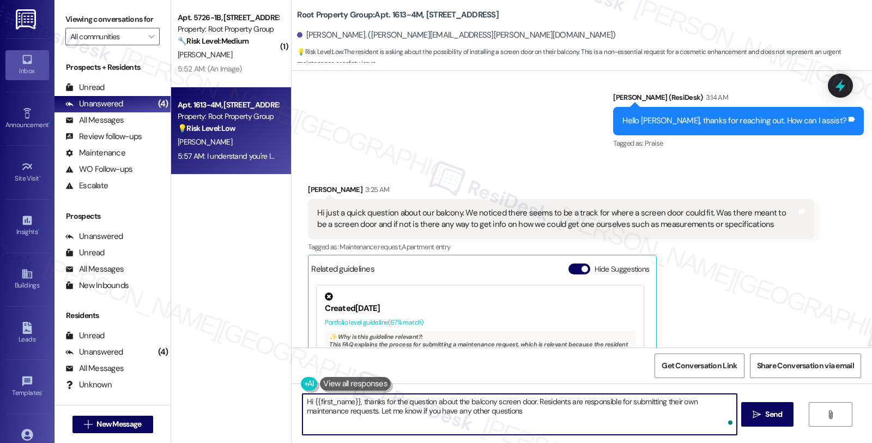
type textarea "Hi {{first_name}}, thanks for the question about the balcony screen door. Resid…"
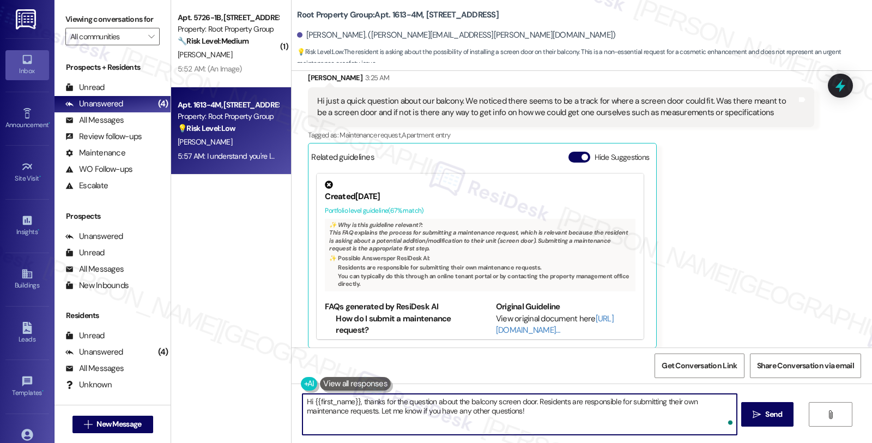
scroll to position [361, 0]
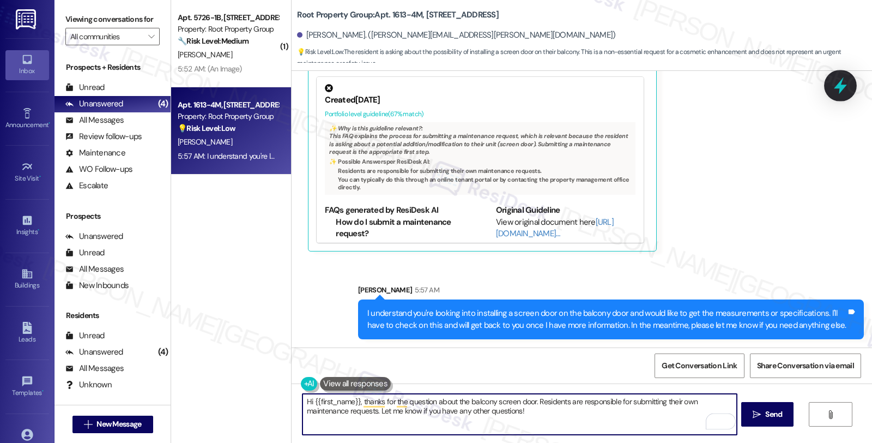
click at [843, 77] on icon at bounding box center [840, 85] width 19 height 19
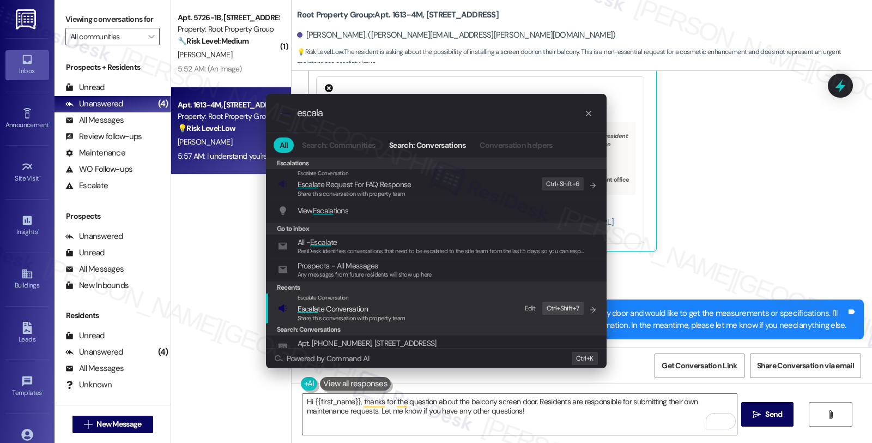
type input "escala"
click at [374, 314] on span "Share this conversation with property team" at bounding box center [352, 318] width 108 height 8
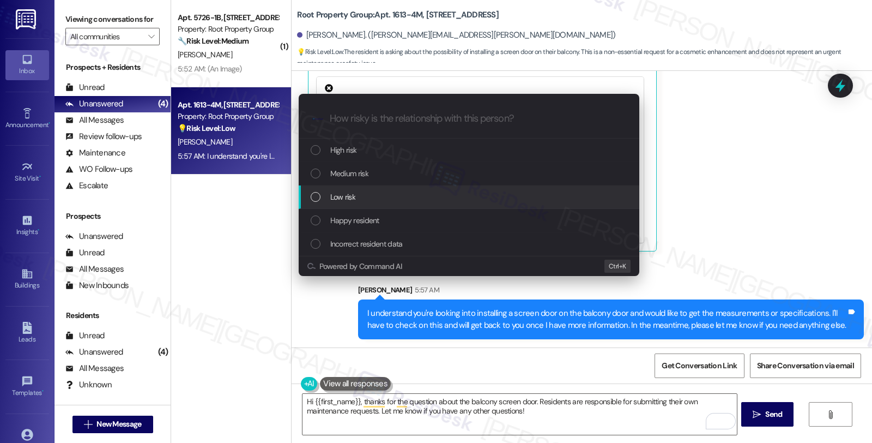
click at [338, 194] on span "Low risk" at bounding box center [342, 197] width 25 height 12
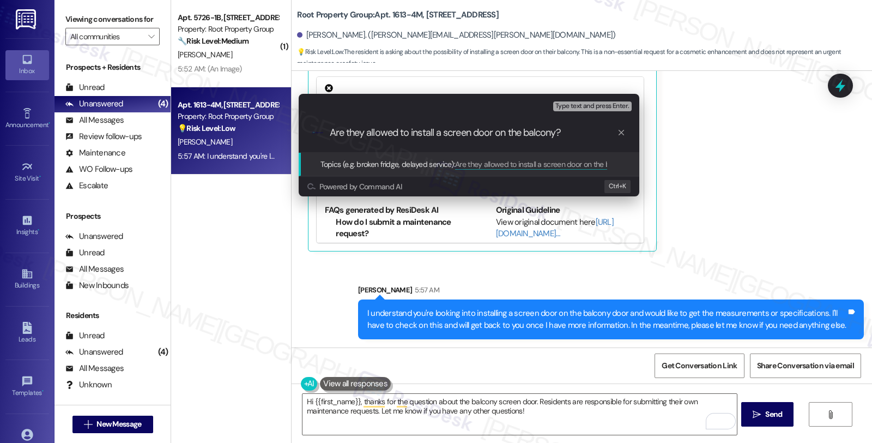
type input "Are they allowed to install a screen door on the balcony?"
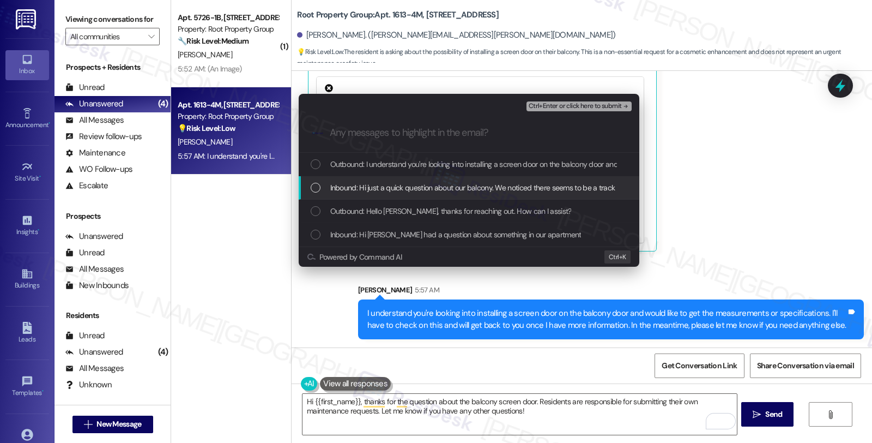
click at [340, 187] on span "Inbound: Hi just a quick question about our balcony. We noticed there seems to …" at bounding box center [767, 187] width 875 height 12
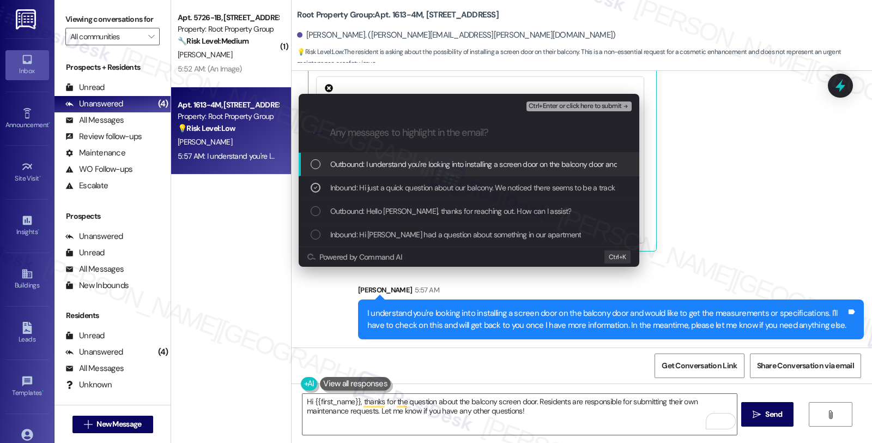
click at [562, 104] on span "Ctrl+Enter or click here to submit" at bounding box center [575, 106] width 93 height 8
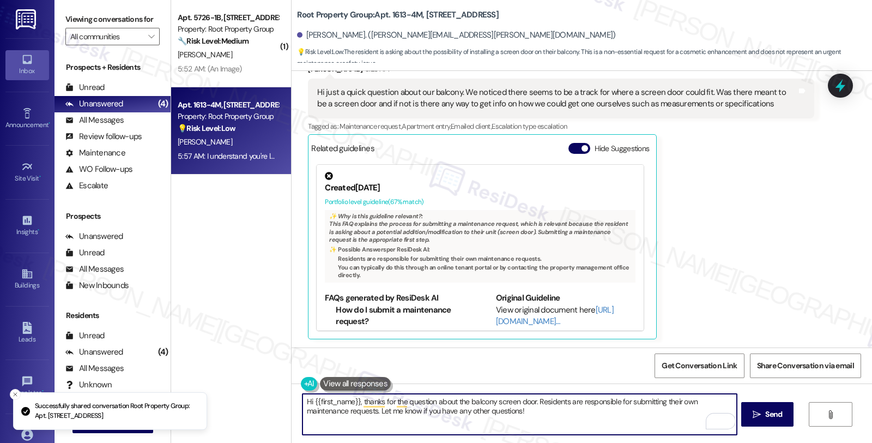
scroll to position [377, 0]
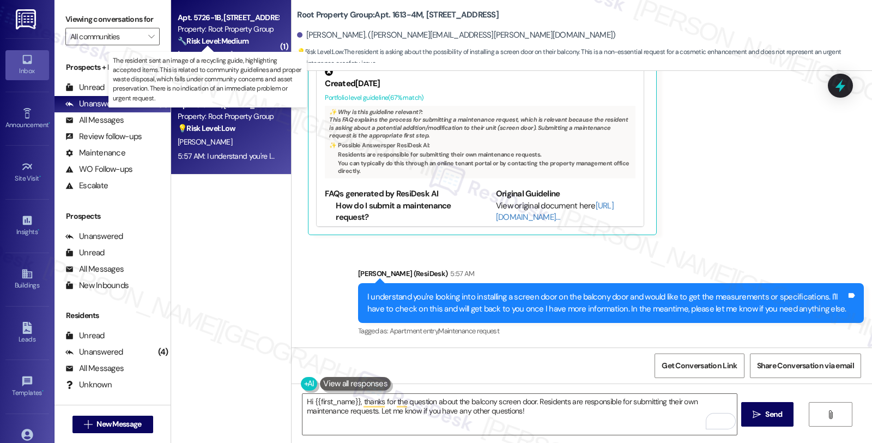
click at [209, 45] on strong "🔧 Risk Level: Medium" at bounding box center [213, 41] width 71 height 10
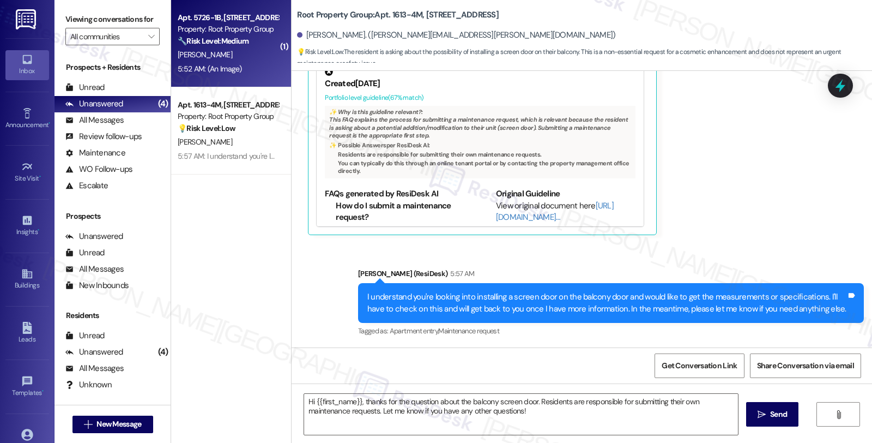
type textarea "Fetching suggested responses. Please feel free to read through the conversation…"
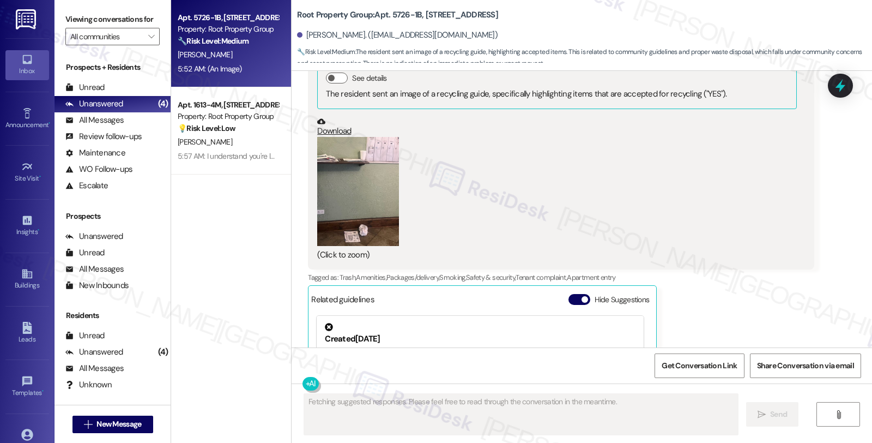
scroll to position [1718, 0]
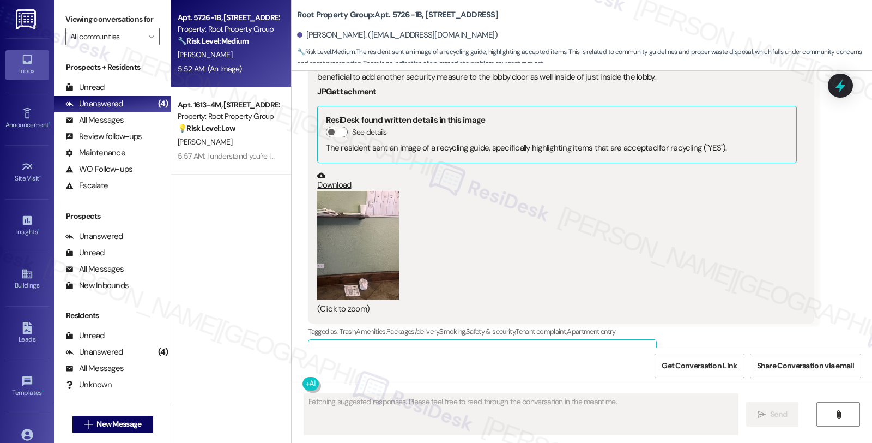
click at [367, 271] on button "Zoom image" at bounding box center [358, 245] width 82 height 109
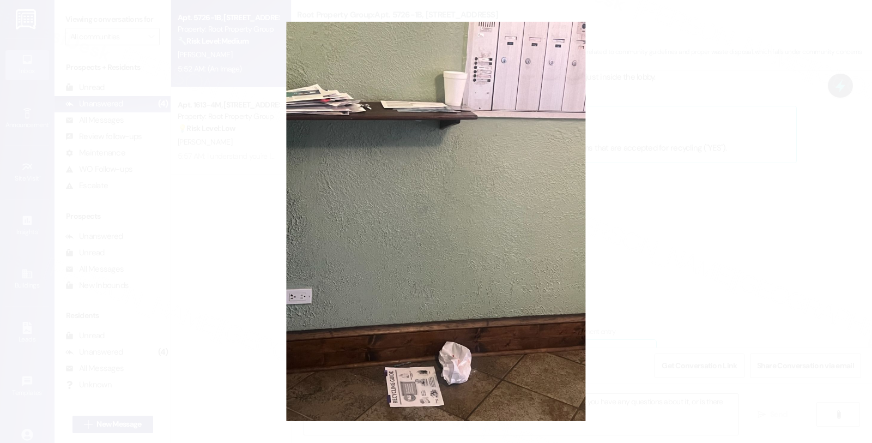
click at [698, 205] on button "Unzoom image" at bounding box center [436, 221] width 872 height 443
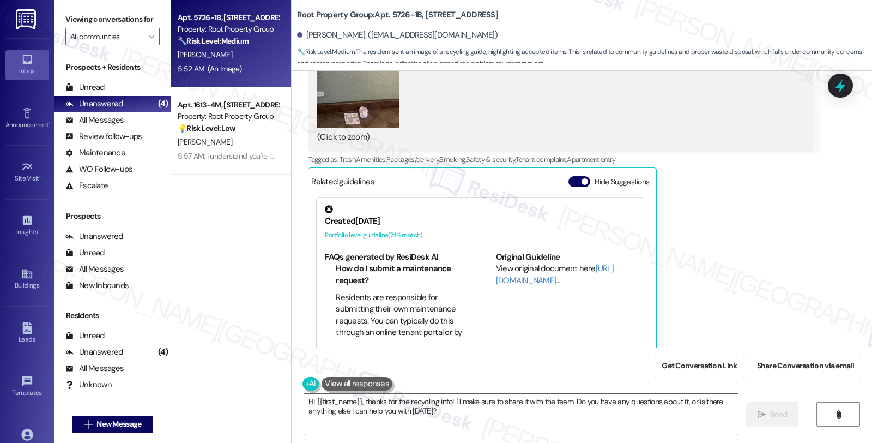
scroll to position [1900, 0]
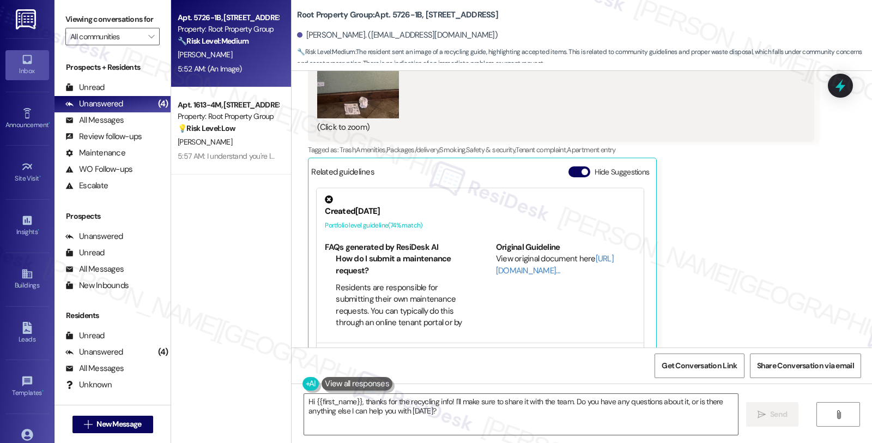
click at [804, 258] on div "[PERSON_NAME] Question Neutral 5:52 AM Hi [PERSON_NAME], I wanted to report som…" at bounding box center [561, 97] width 506 height 531
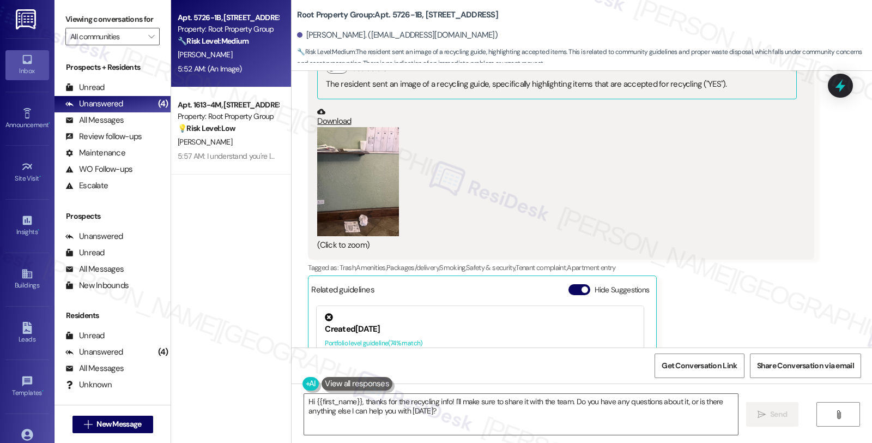
scroll to position [1779, 0]
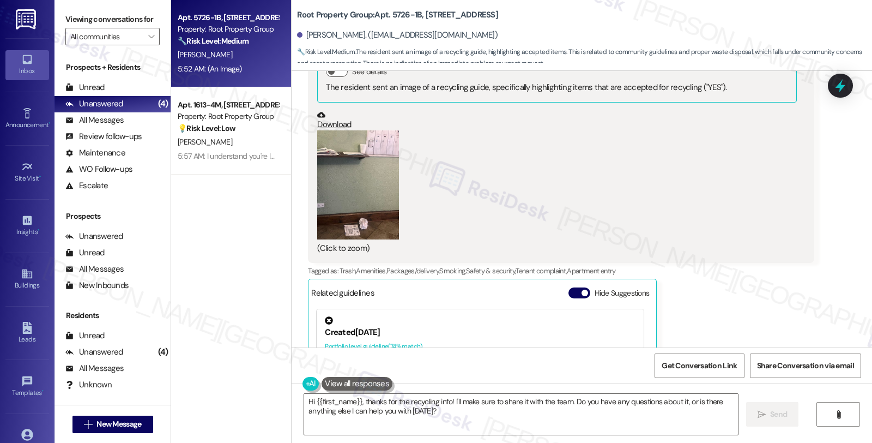
click at [388, 169] on button "Zoom image" at bounding box center [358, 184] width 82 height 109
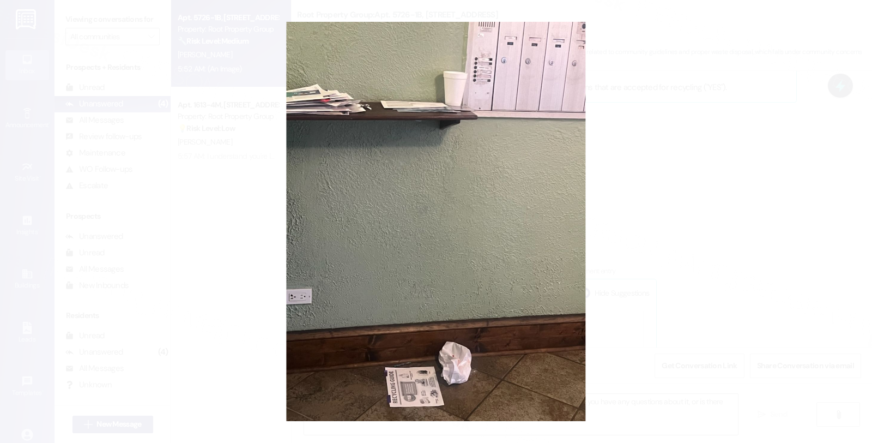
click at [696, 218] on button "Unzoom image" at bounding box center [436, 221] width 872 height 443
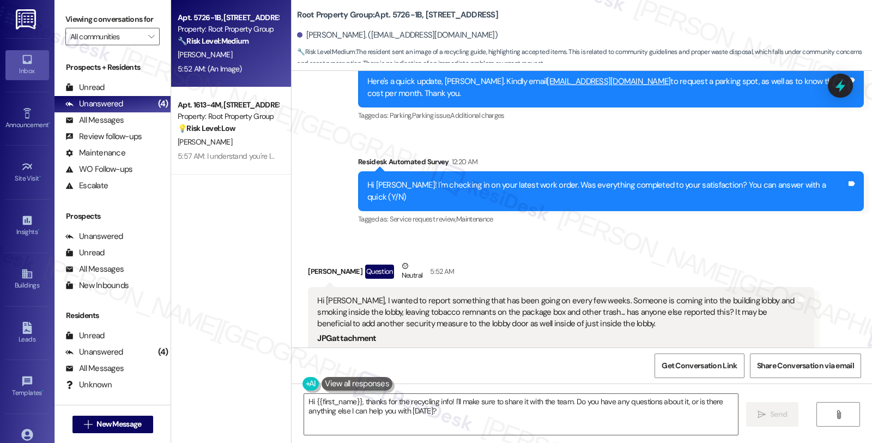
scroll to position [1537, 0]
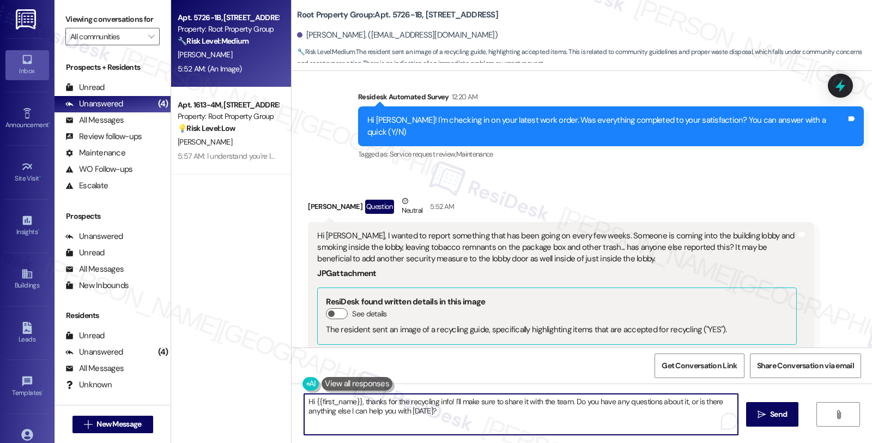
drag, startPoint x: 389, startPoint y: 399, endPoint x: 503, endPoint y: 420, distance: 115.7
click at [503, 420] on textarea "Hi {{first_name}}, thanks for the recycling info! I'll make sure to share it wi…" at bounding box center [521, 413] width 434 height 41
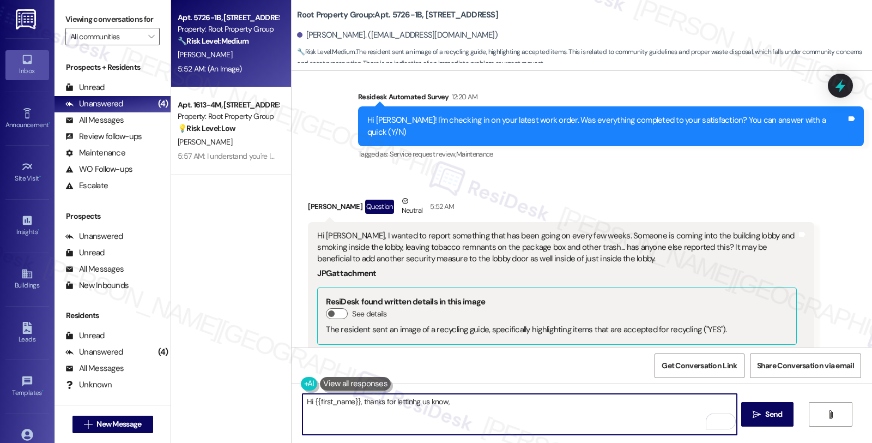
click at [388, 399] on textarea "Hi {{first_name}}, thanks for lettinhg us know," at bounding box center [519, 413] width 434 height 41
paste textarea "Please let the tenant know that we are aware of this, and we can assure that th…"
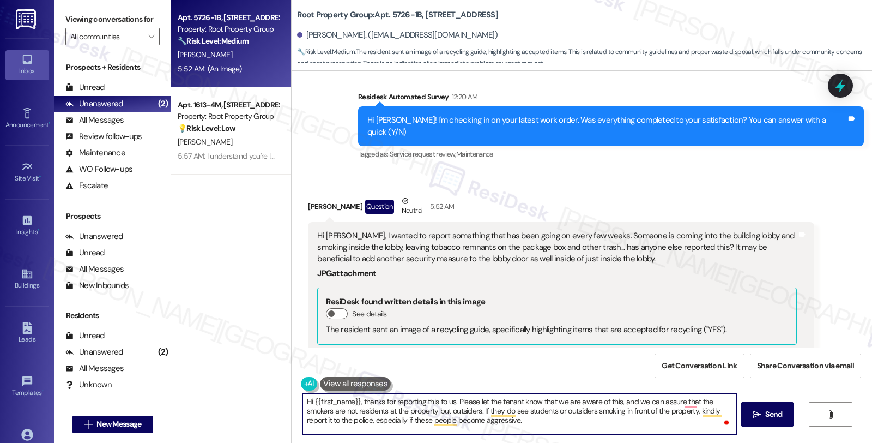
click at [454, 398] on textarea "Hi {{first_name}}, thanks for reporting this to us. Please let the tenant know …" at bounding box center [519, 413] width 434 height 41
drag, startPoint x: 457, startPoint y: 401, endPoint x: 554, endPoint y: 400, distance: 97.0
click at [554, 400] on textarea "Hi {{first_name}}, thanks for reporting this to us. Please let the tenant know …" at bounding box center [519, 413] width 434 height 41
click at [455, 425] on textarea "Hi {{first_name}}, thanks for reporting this to us. We are aware of this, and w…" at bounding box center [519, 413] width 434 height 41
click at [433, 422] on textarea "Hi {{first_name}}, thanks for reporting this to us. We are aware of this, and w…" at bounding box center [519, 413] width 434 height 41
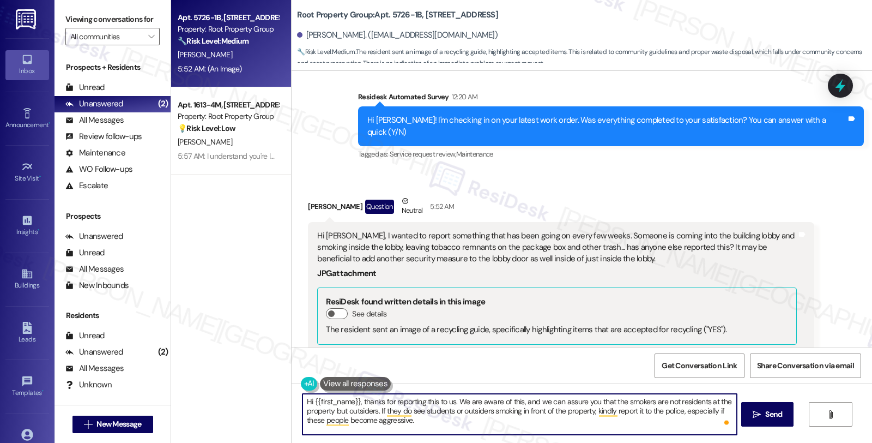
click at [584, 420] on textarea "Hi {{first_name}}, thanks for reporting this to us. We are aware of this, and w…" at bounding box center [519, 413] width 434 height 41
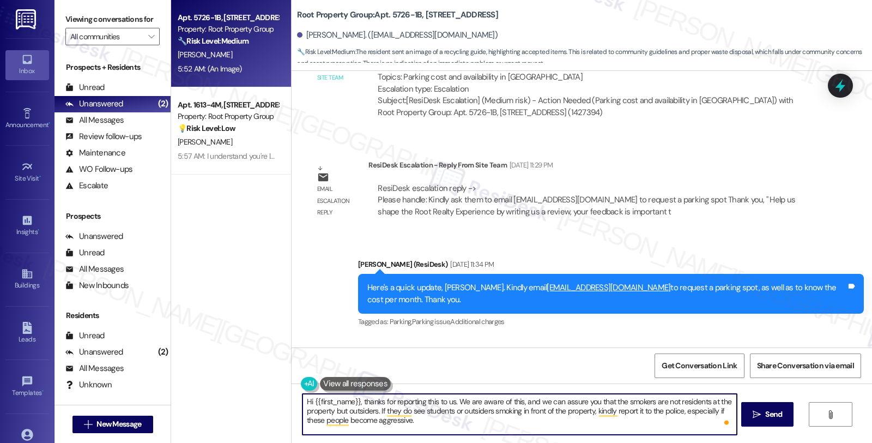
scroll to position [1234, 0]
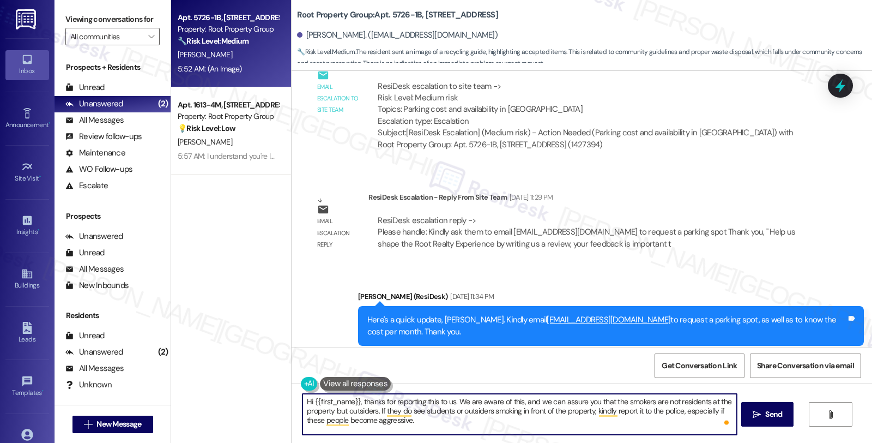
click at [447, 428] on textarea "Hi {{first_name}}, thanks for reporting this to us. We are aware of this, and w…" at bounding box center [519, 413] width 434 height 41
click at [445, 427] on textarea "Hi {{first_name}}, thanks for reporting this to us. We are aware of this, and w…" at bounding box center [519, 413] width 434 height 41
click at [439, 417] on textarea "Hi {{first_name}}, thanks for reporting this to us. We are aware of this, and w…" at bounding box center [519, 413] width 434 height 41
type textarea "Hi {{first_name}}, thanks for reporting this to us. We are aware of this, and w…"
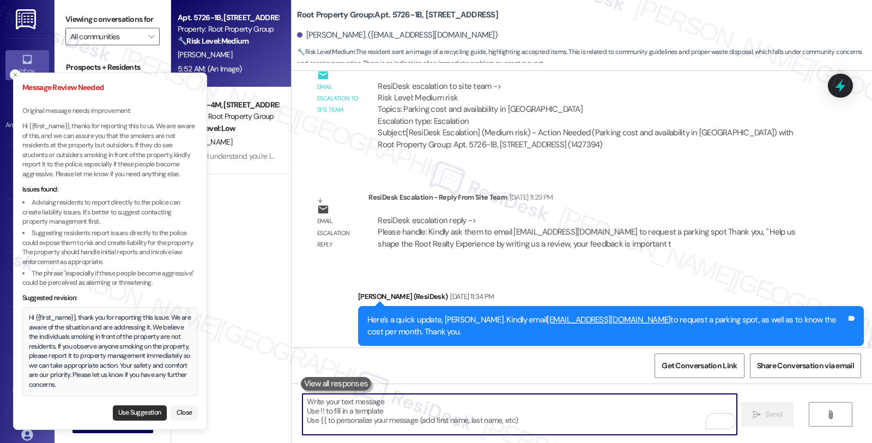
click at [129, 411] on button "Use Suggestion" at bounding box center [140, 412] width 54 height 15
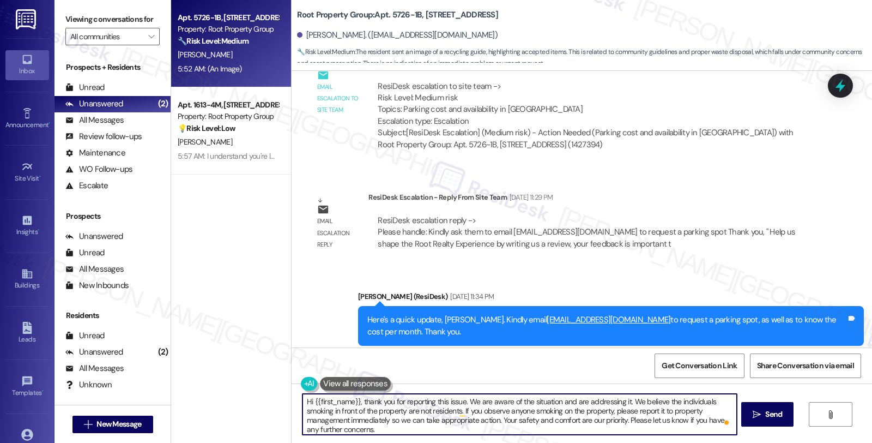
click at [668, 412] on textarea "Hi {{first_name}}, thank you for reporting this issue. We are aware of the situ…" at bounding box center [519, 413] width 434 height 41
drag, startPoint x: 460, startPoint y: 410, endPoint x: 491, endPoint y: 446, distance: 47.5
click at [491, 442] on html "Inbox Go to Inbox Announcement • Send A Text Announcement Site Visit • Go to Si…" at bounding box center [436, 221] width 872 height 443
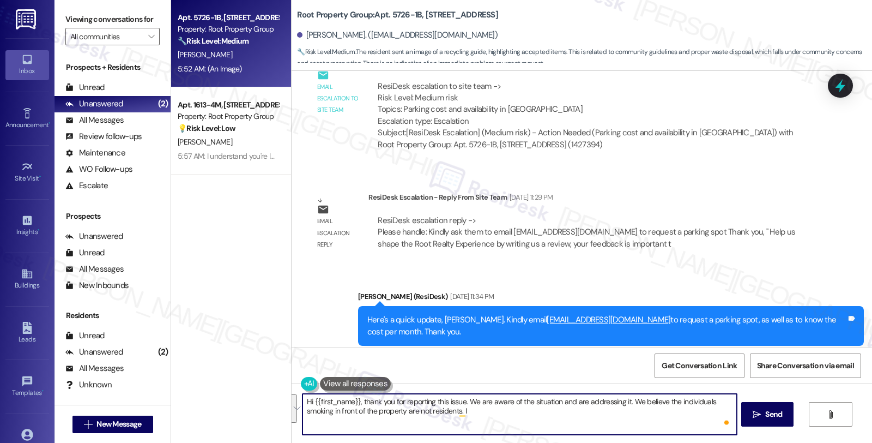
scroll to position [0, 0]
paste textarea "If they do see students or outsiders smoking in front of the property, kindly r…"
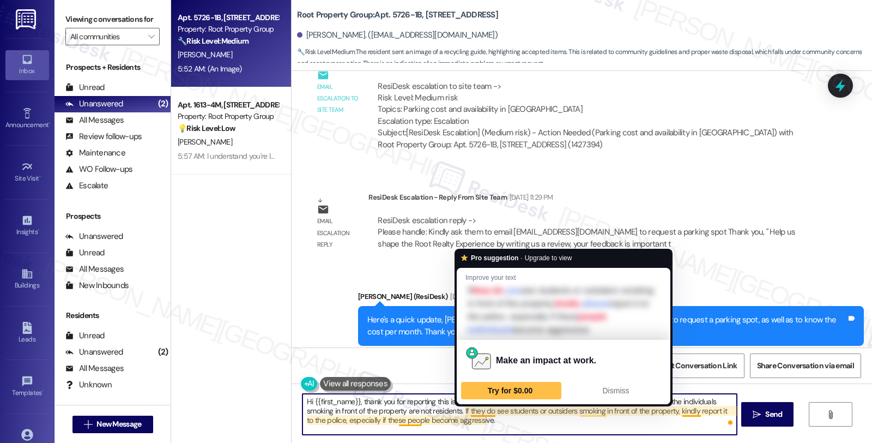
click at [482, 411] on textarea "Hi {{first_name}}, thank you for reporting this issue. We are aware of the situ…" at bounding box center [519, 413] width 434 height 41
click at [497, 426] on textarea "Hi {{first_name}}, thank you for reporting this issue. We are aware of the situ…" at bounding box center [519, 413] width 434 height 41
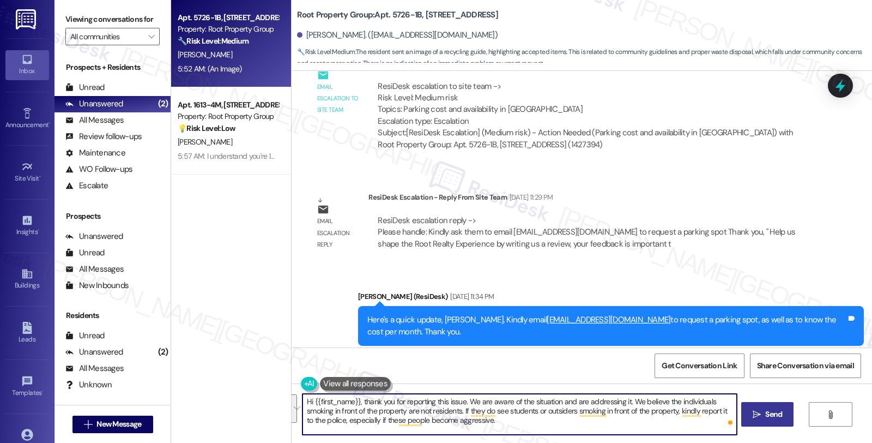
type textarea "Hi {{first_name}}, thank you for reporting this issue. We are aware of the situ…"
click at [763, 418] on span "Send" at bounding box center [773, 413] width 21 height 11
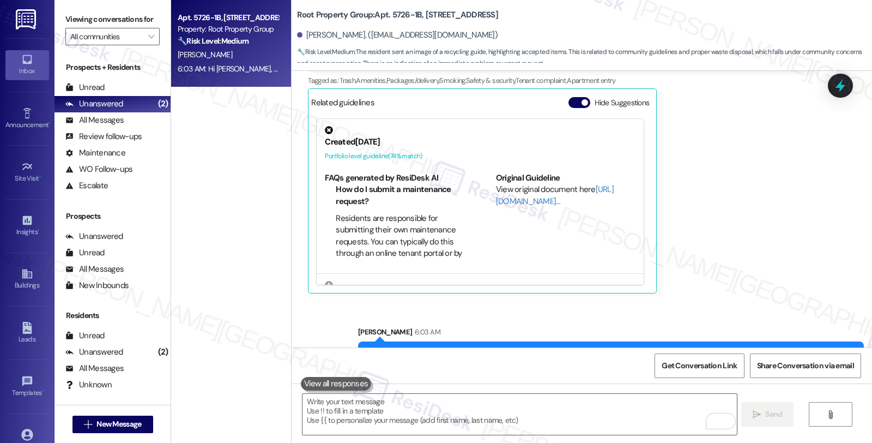
scroll to position [1999, 0]
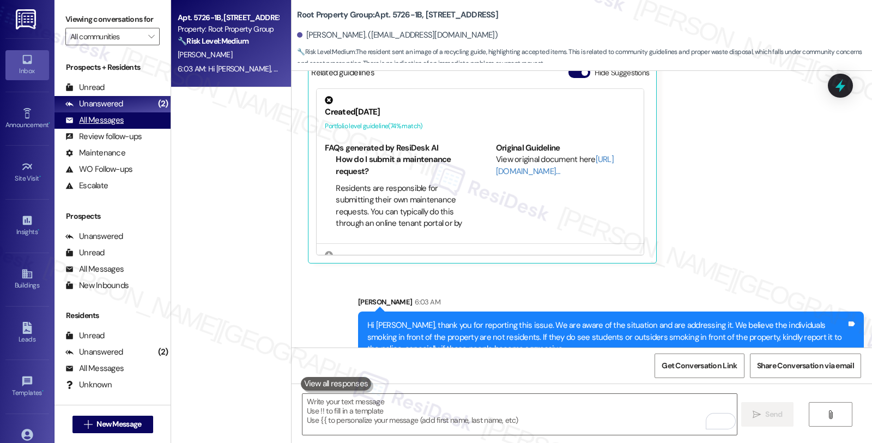
click at [123, 129] on div "All Messages (undefined)" at bounding box center [113, 120] width 116 height 16
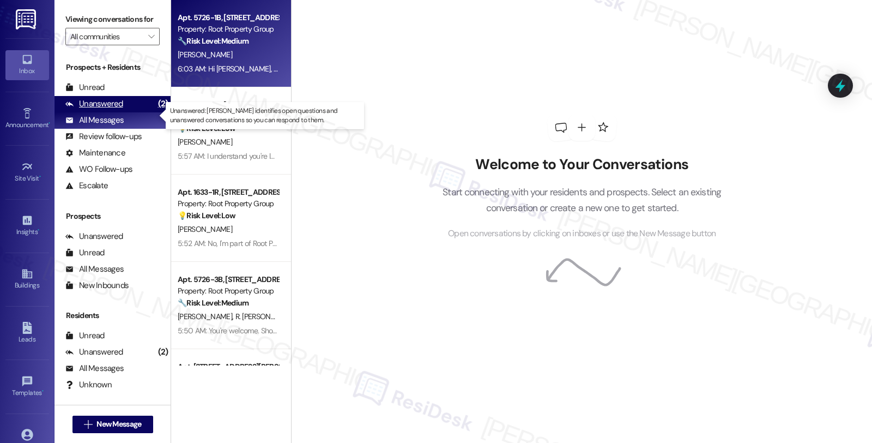
click at [121, 110] on div "Unanswered" at bounding box center [94, 103] width 58 height 11
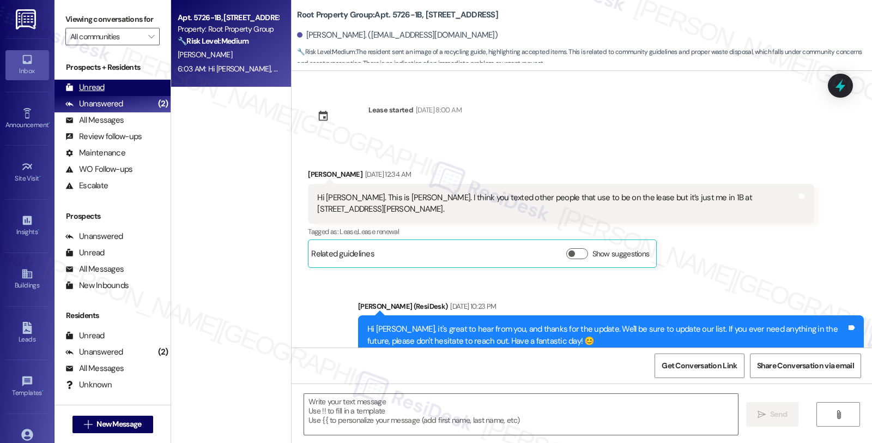
type textarea "Fetching suggested responses. Please feel free to read through the conversation…"
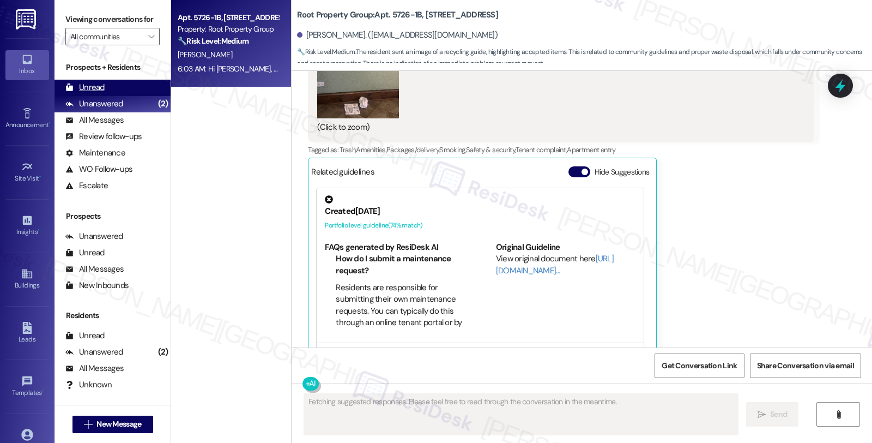
click at [108, 96] on div "Unread (0)" at bounding box center [113, 88] width 116 height 16
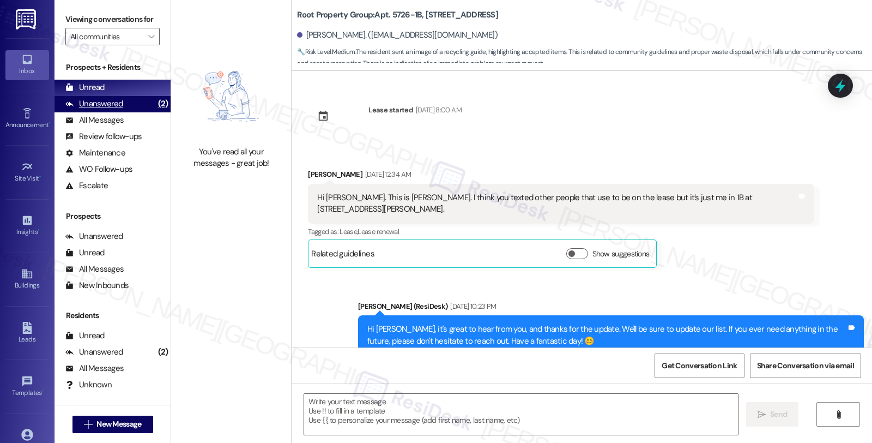
click at [112, 110] on div "Unanswered" at bounding box center [94, 103] width 58 height 11
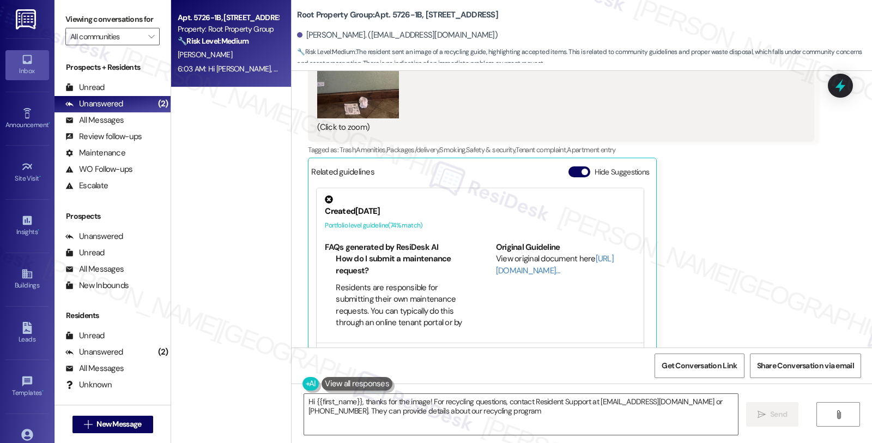
type textarea "Hi {{first_name}}, thanks for the image! For recycling questions, contact Resid…"
